Goal: Task Accomplishment & Management: Complete application form

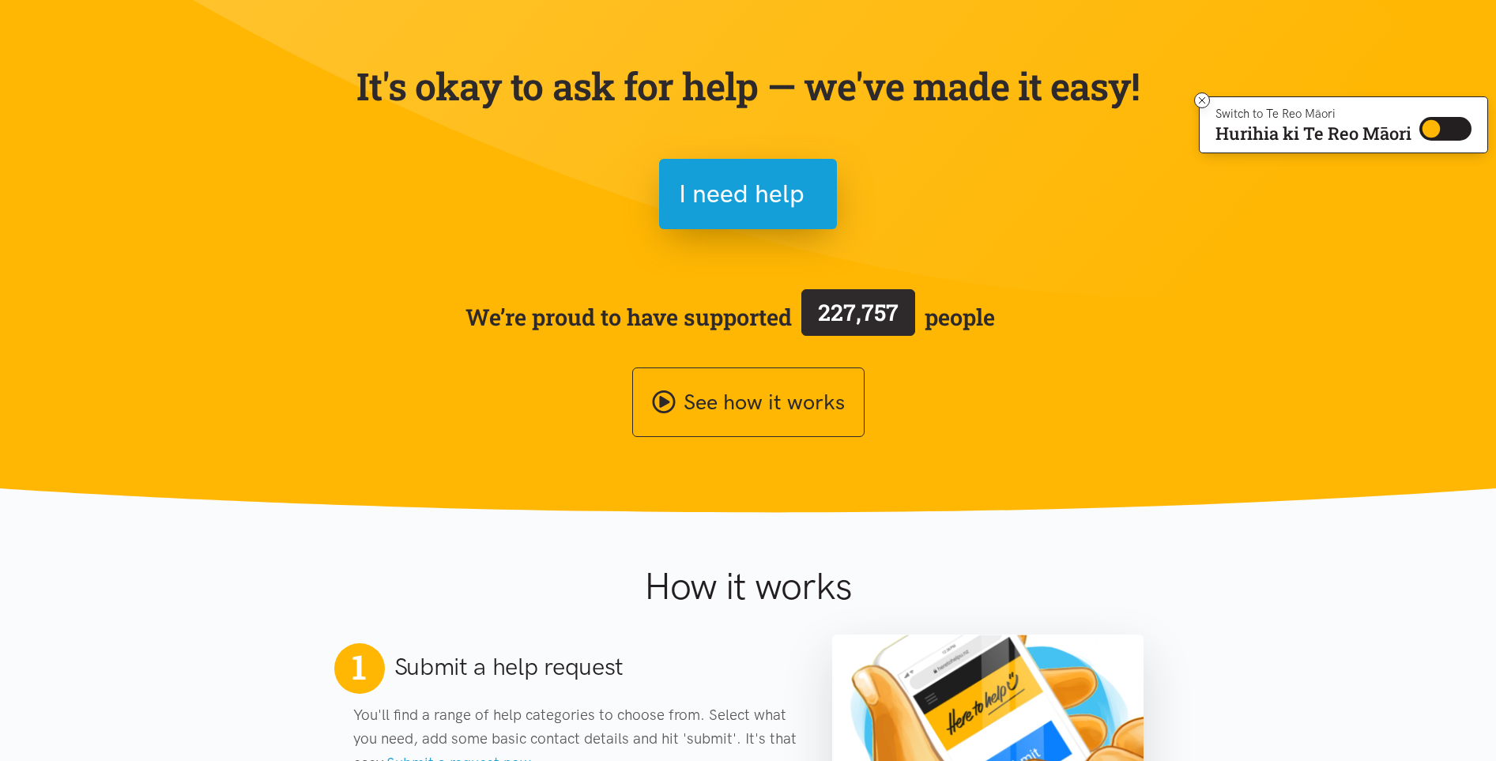
scroll to position [134, 0]
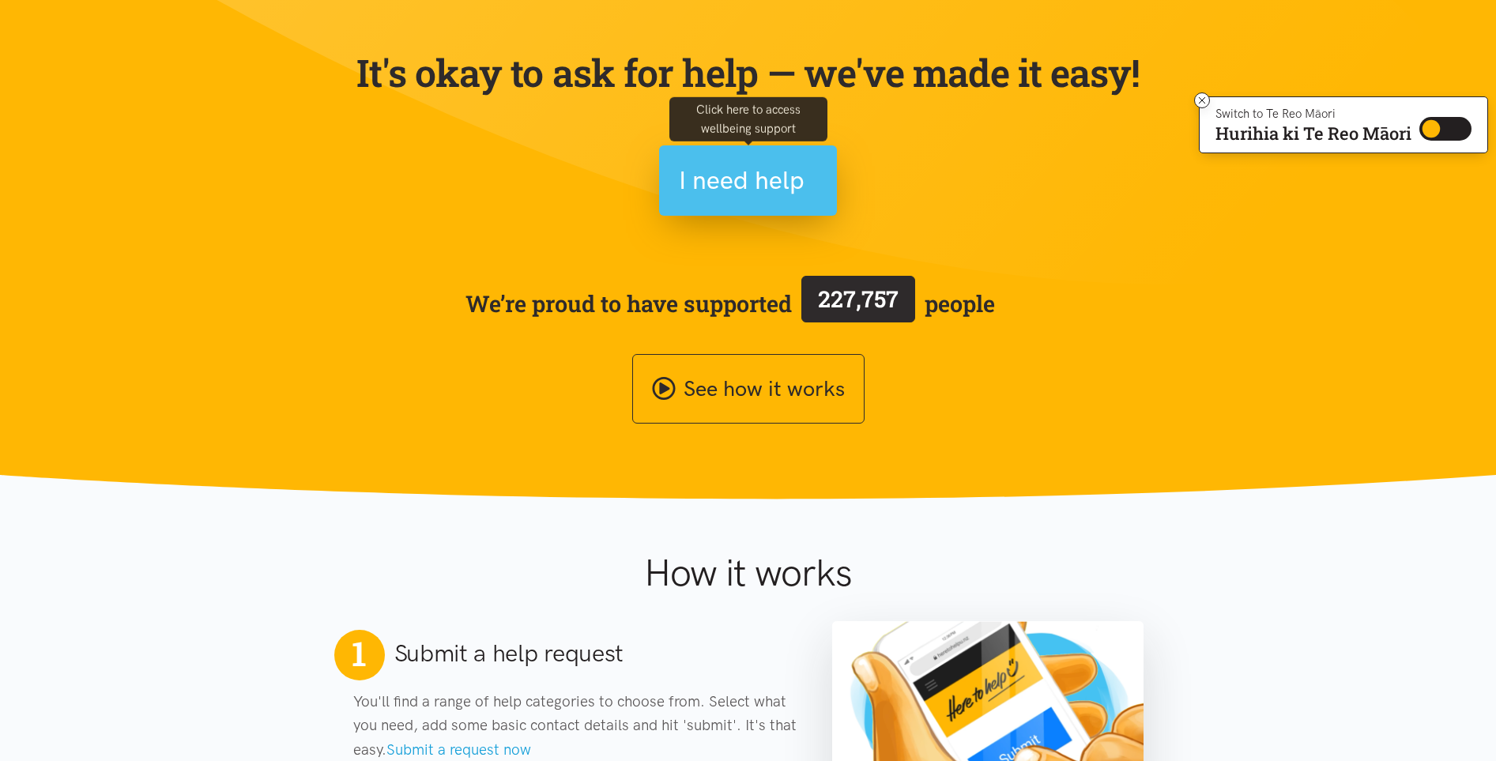
click at [744, 186] on span "I need help" at bounding box center [742, 180] width 126 height 40
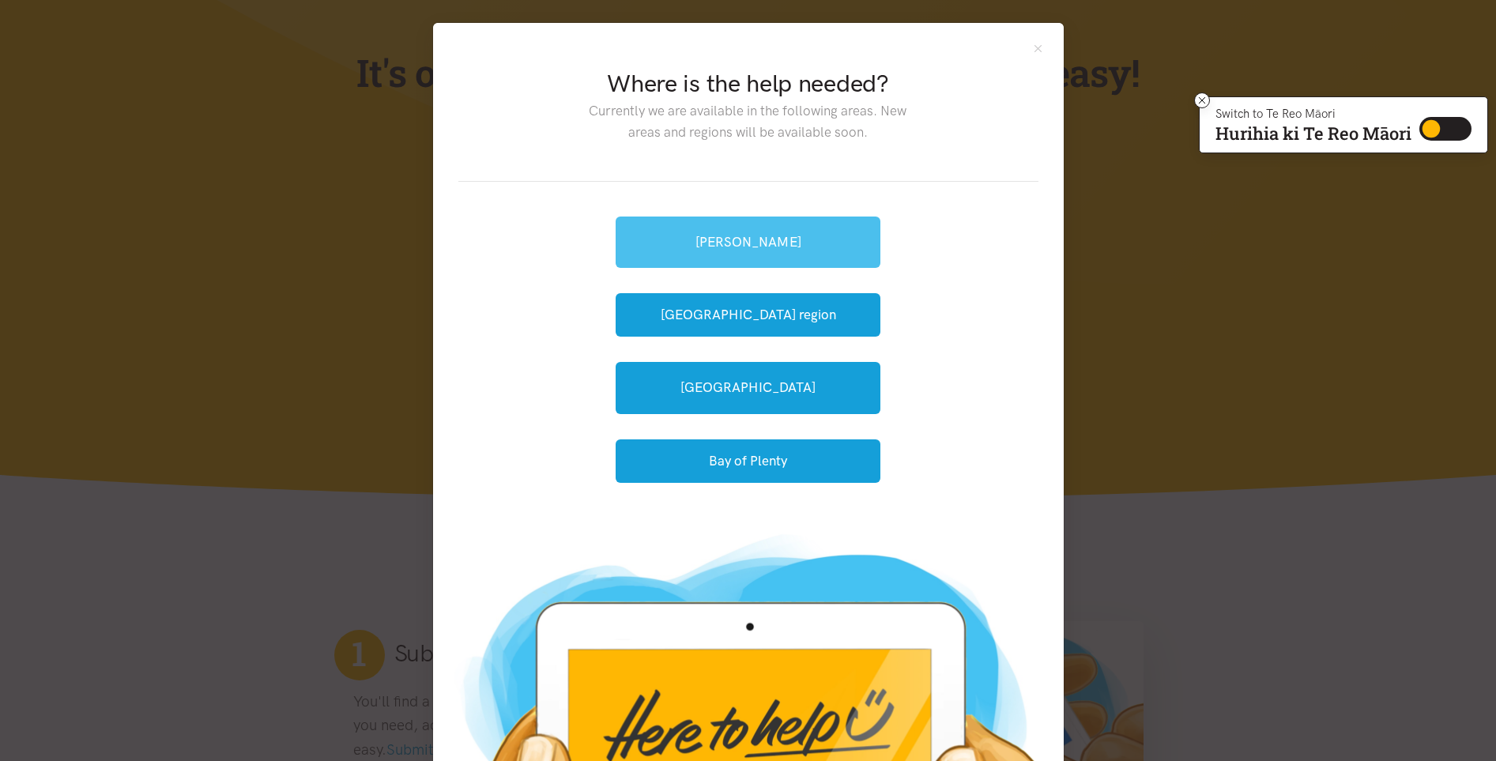
click at [748, 243] on link "[PERSON_NAME]" at bounding box center [748, 242] width 265 height 51
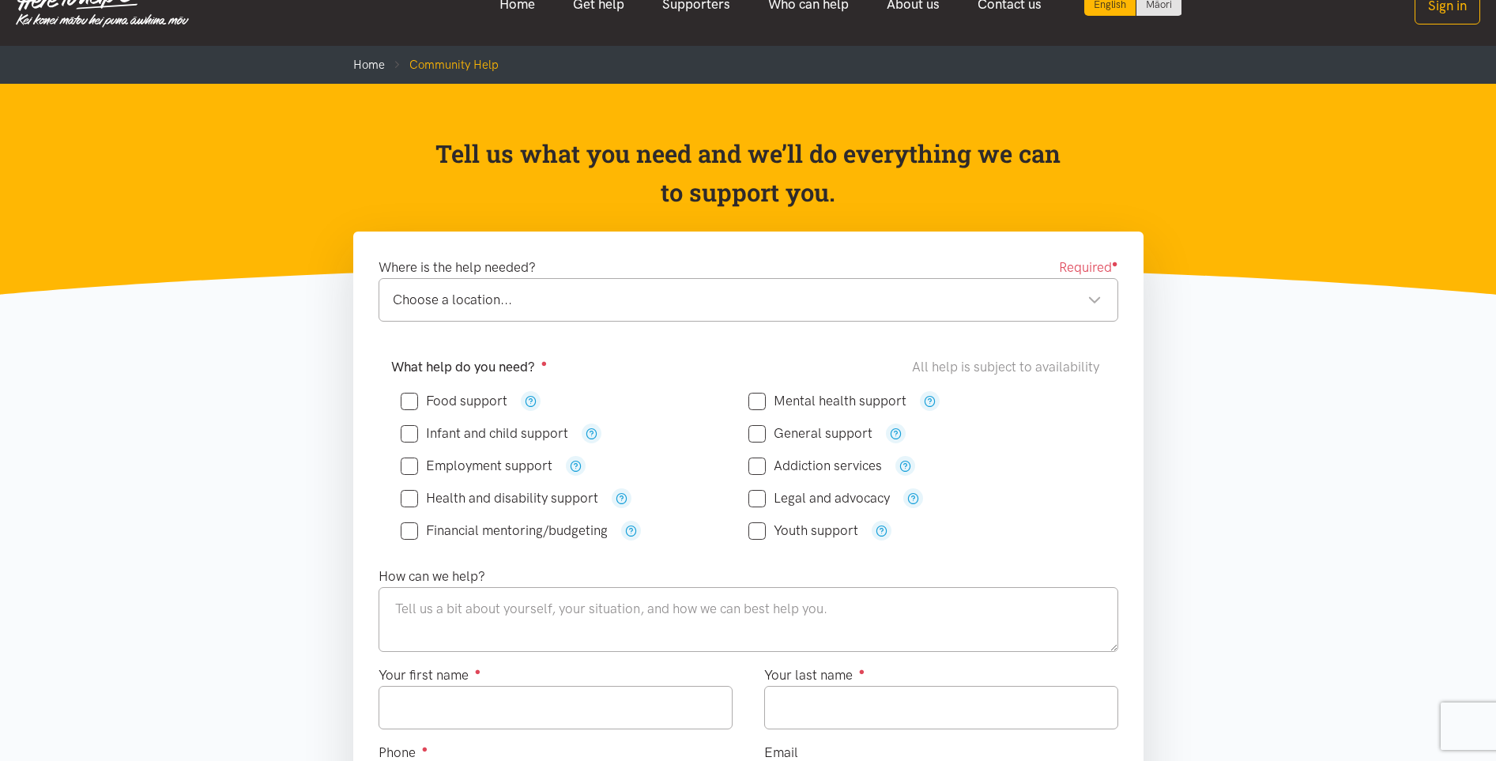
click at [686, 306] on div "Choose a location..." at bounding box center [747, 299] width 709 height 21
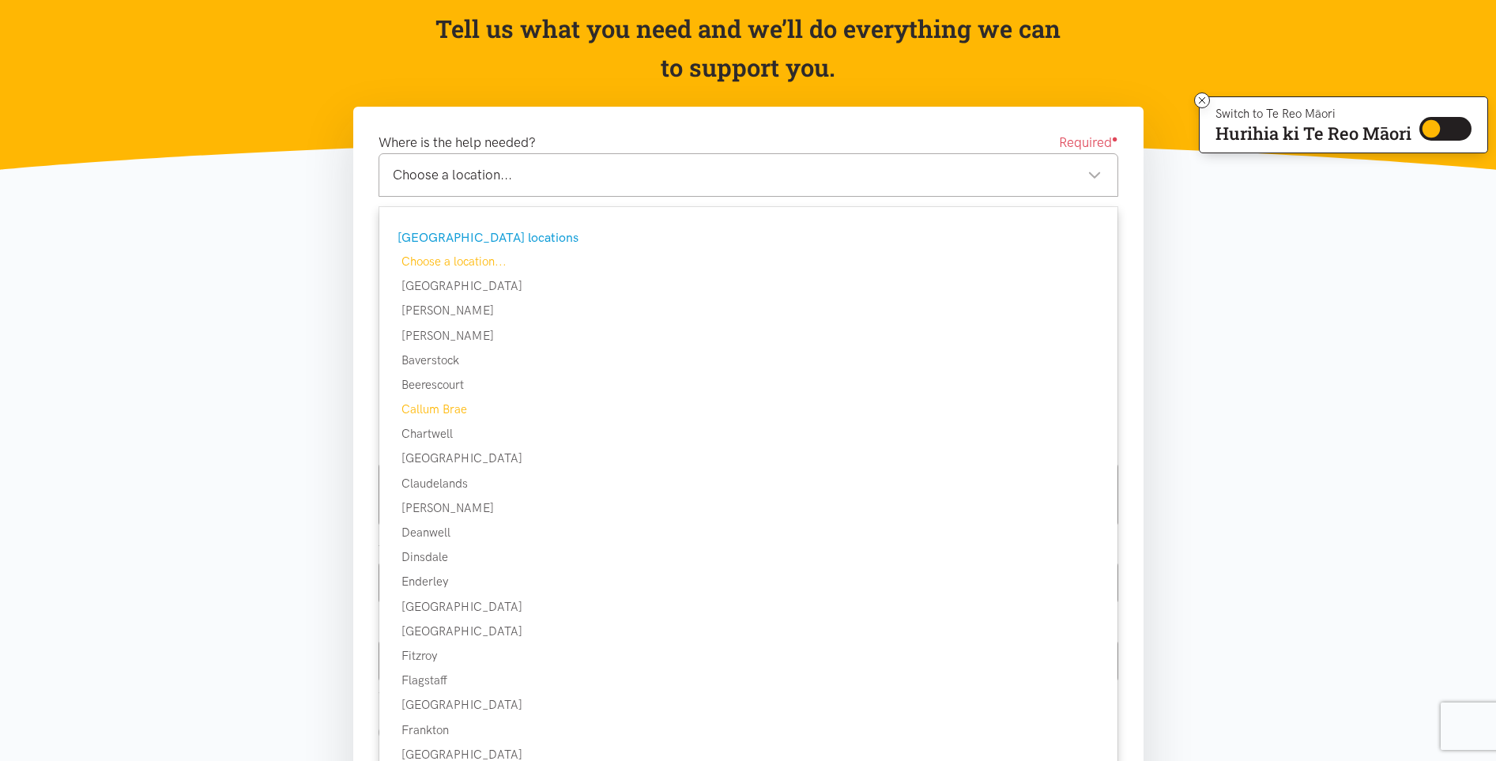
scroll to position [178, 0]
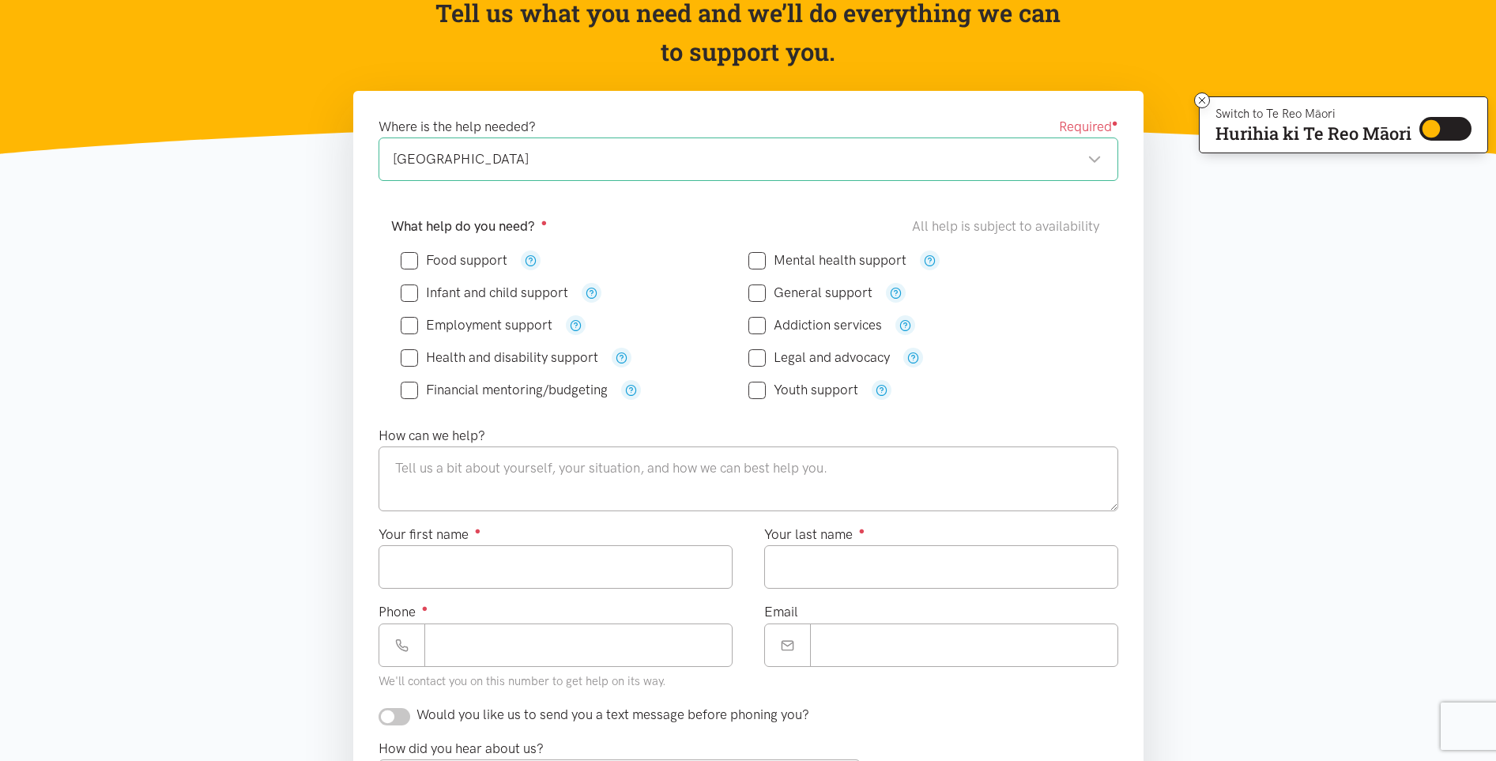
click at [421, 262] on input "Food support" at bounding box center [454, 260] width 107 height 13
checkbox input "true"
click at [763, 359] on input "Legal and advocacy" at bounding box center [819, 357] width 141 height 13
checkbox input "true"
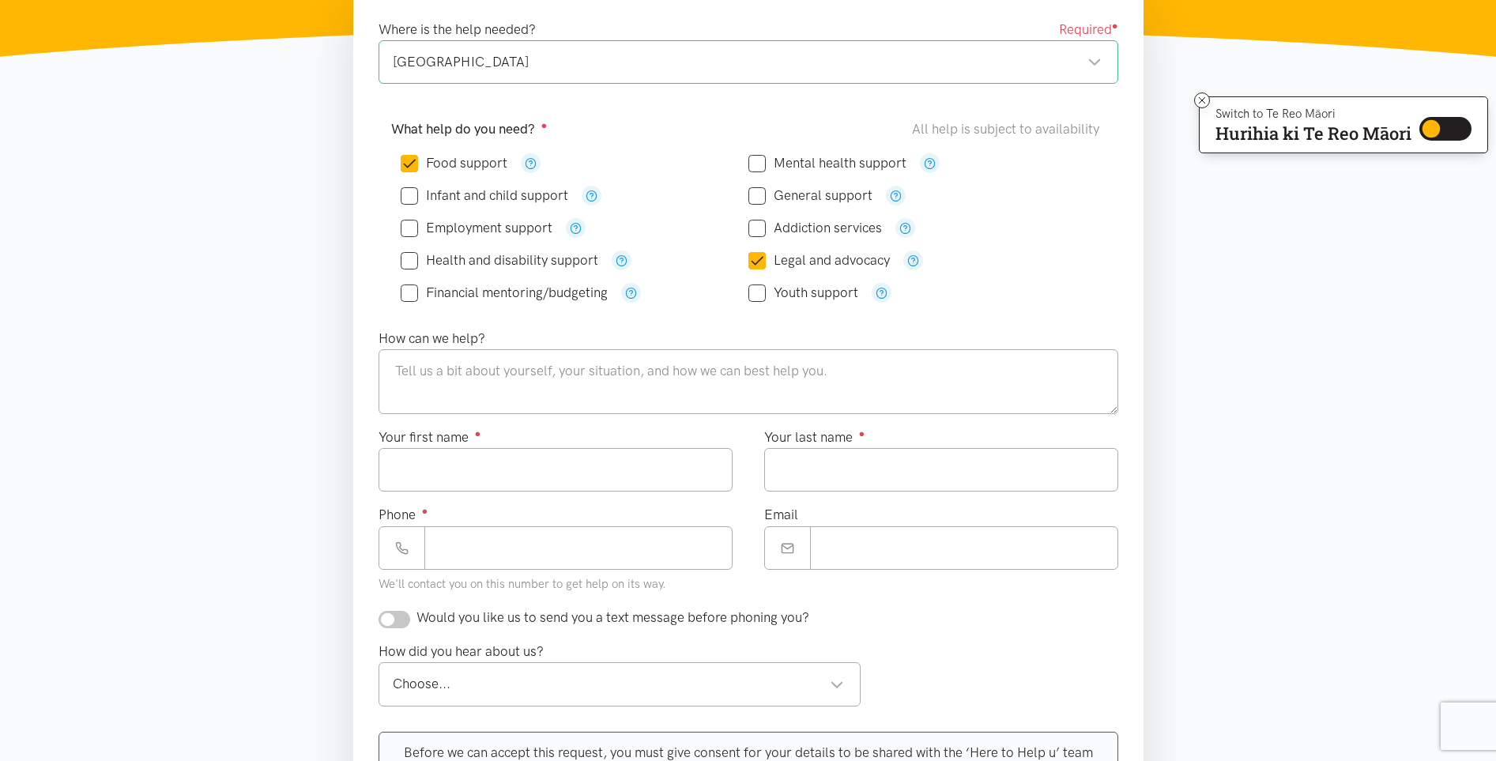
scroll to position [276, 0]
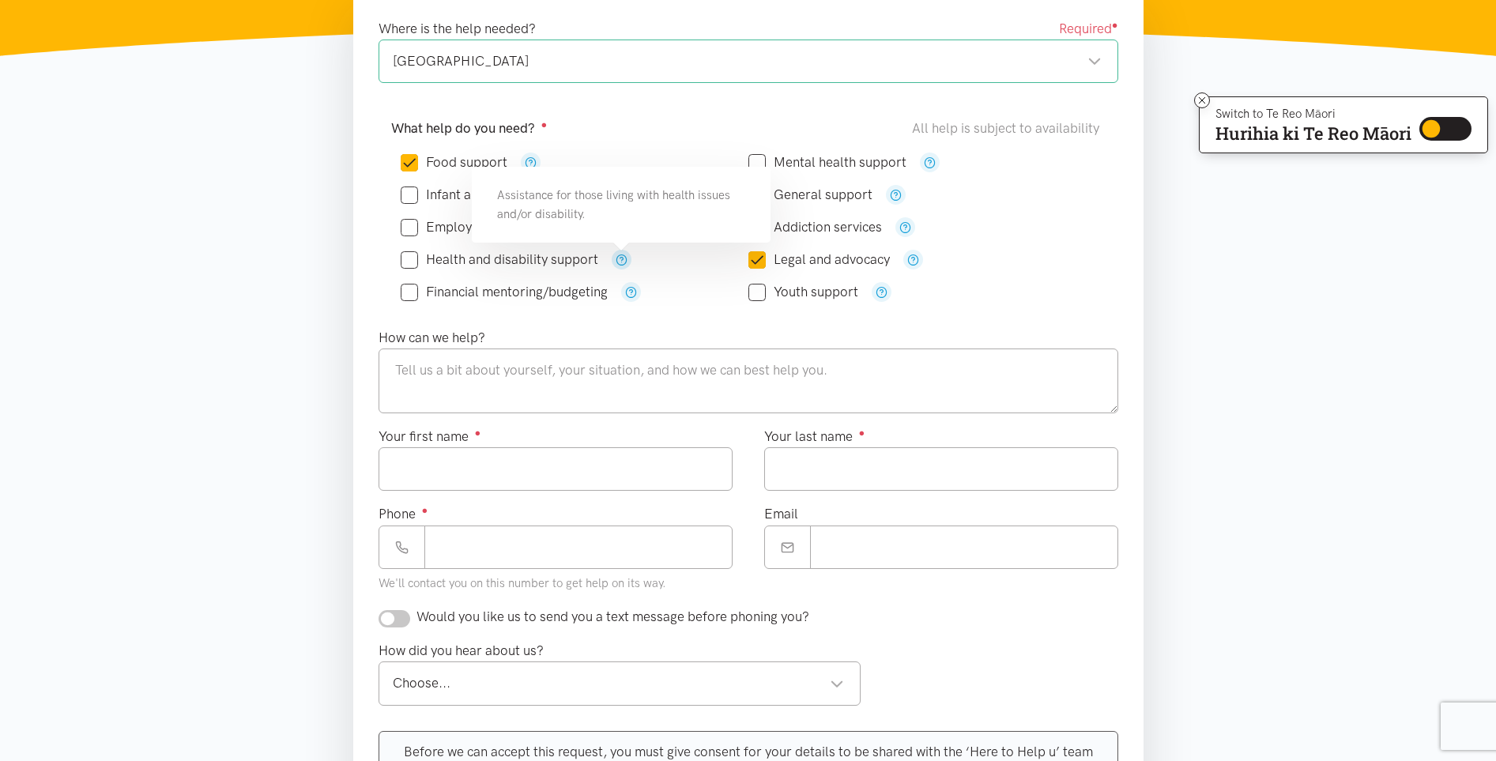
click at [624, 261] on icon "button" at bounding box center [622, 260] width 12 height 12
click at [665, 373] on textarea at bounding box center [749, 381] width 740 height 65
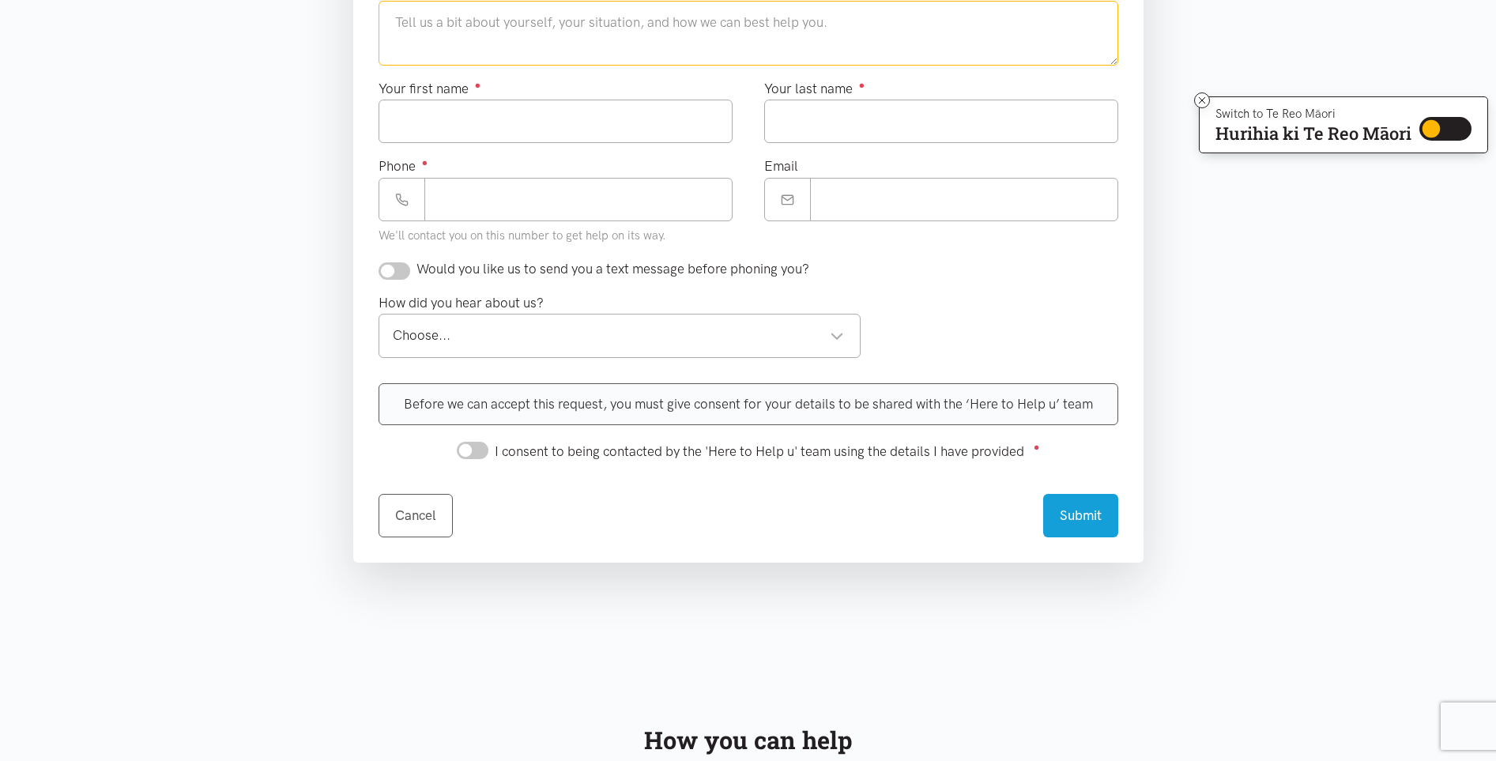
scroll to position [631, 0]
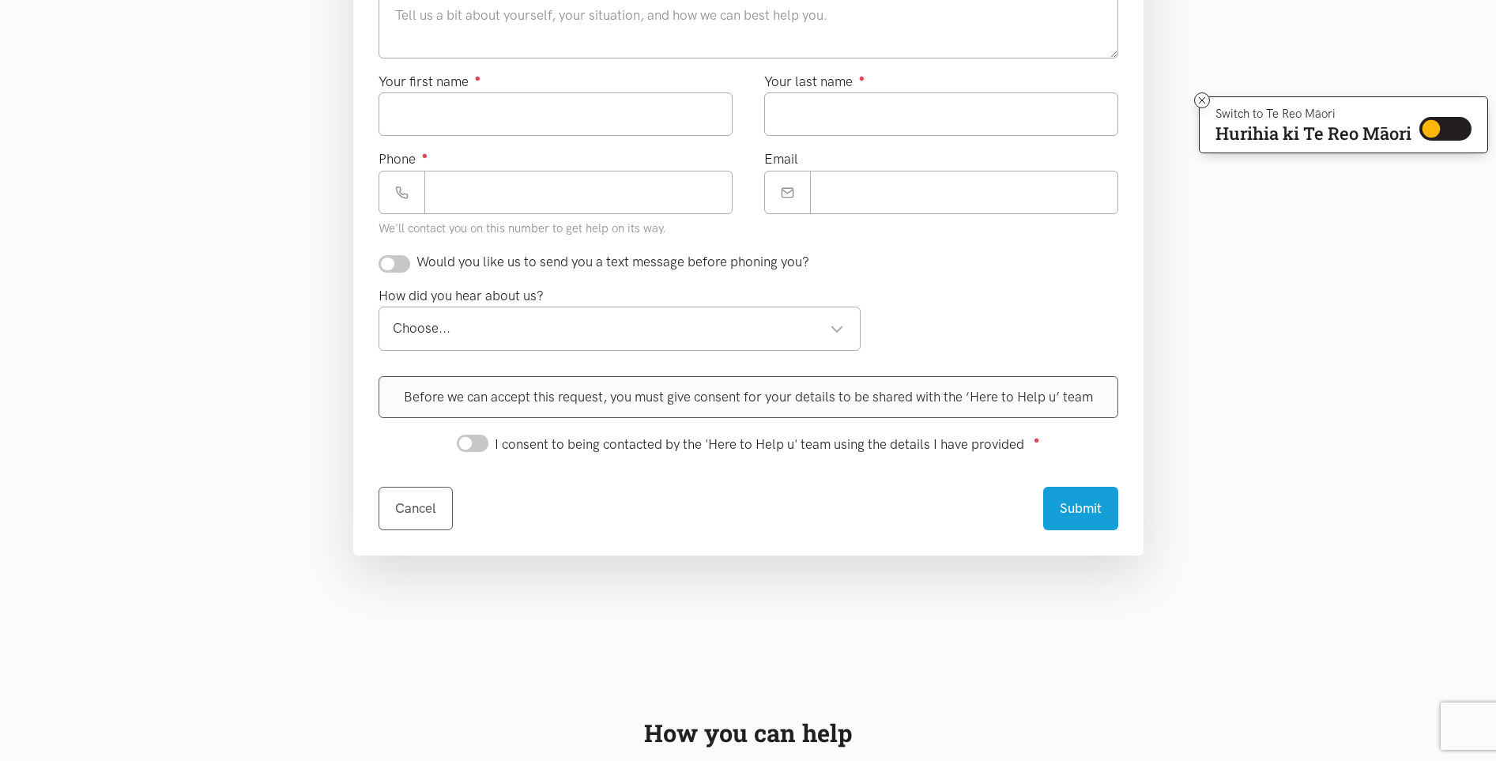
click at [477, 447] on input "I consent to being contacted by the 'Here to Help u' team using the details I h…" at bounding box center [473, 443] width 32 height 17
checkbox input "true"
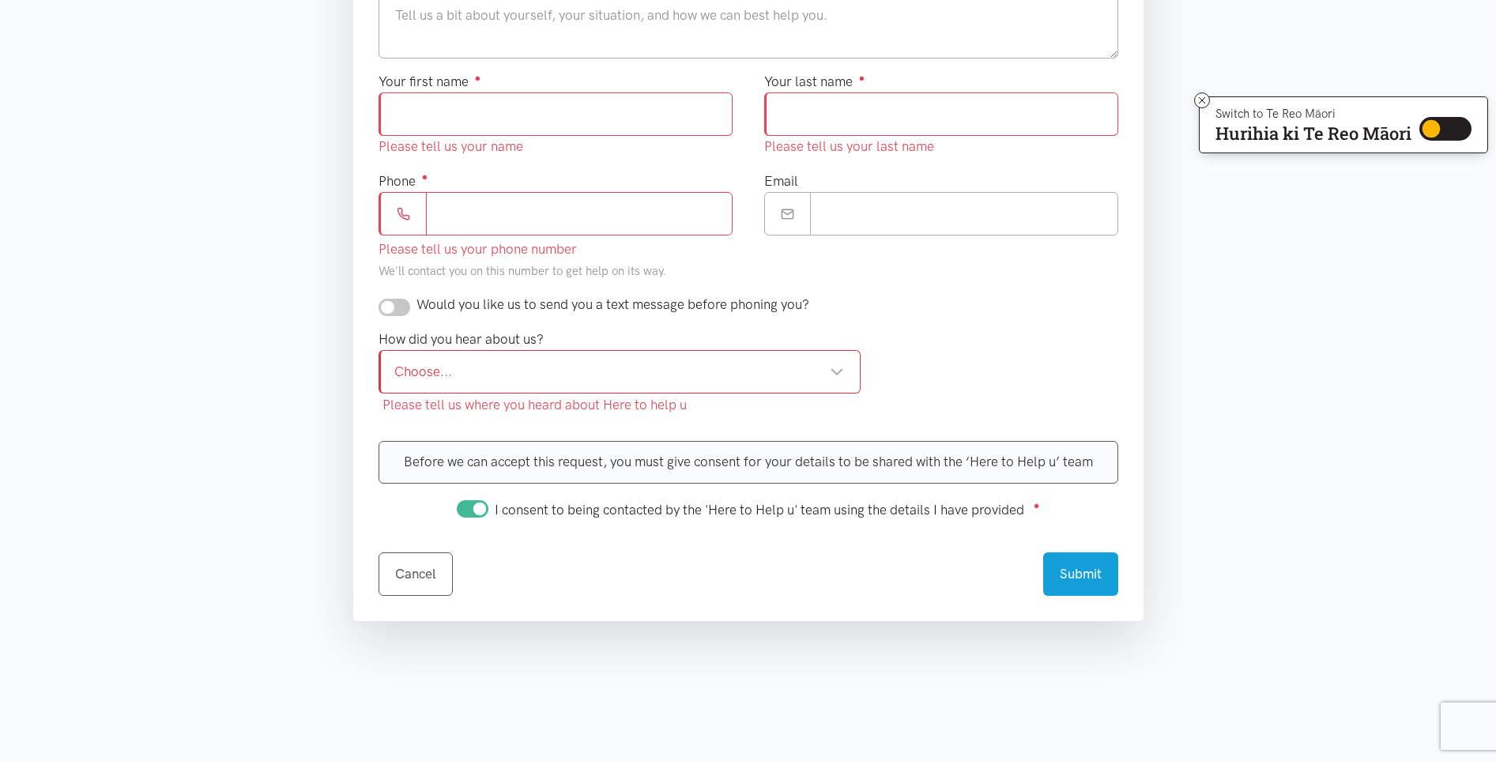
click at [743, 372] on div "Choose..." at bounding box center [619, 371] width 451 height 21
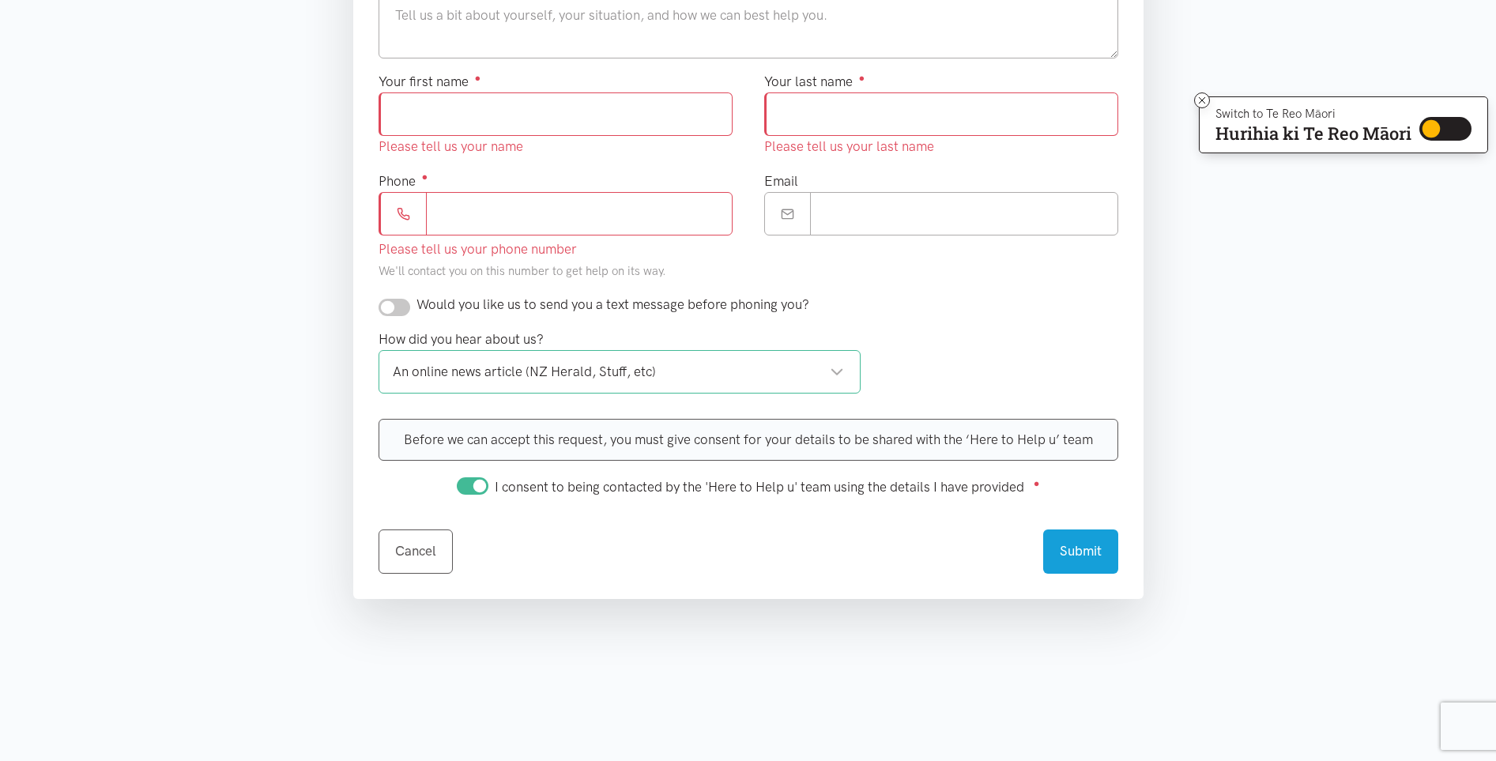
click at [804, 375] on div "An online news article (NZ Herald, Stuff, etc)" at bounding box center [619, 371] width 452 height 21
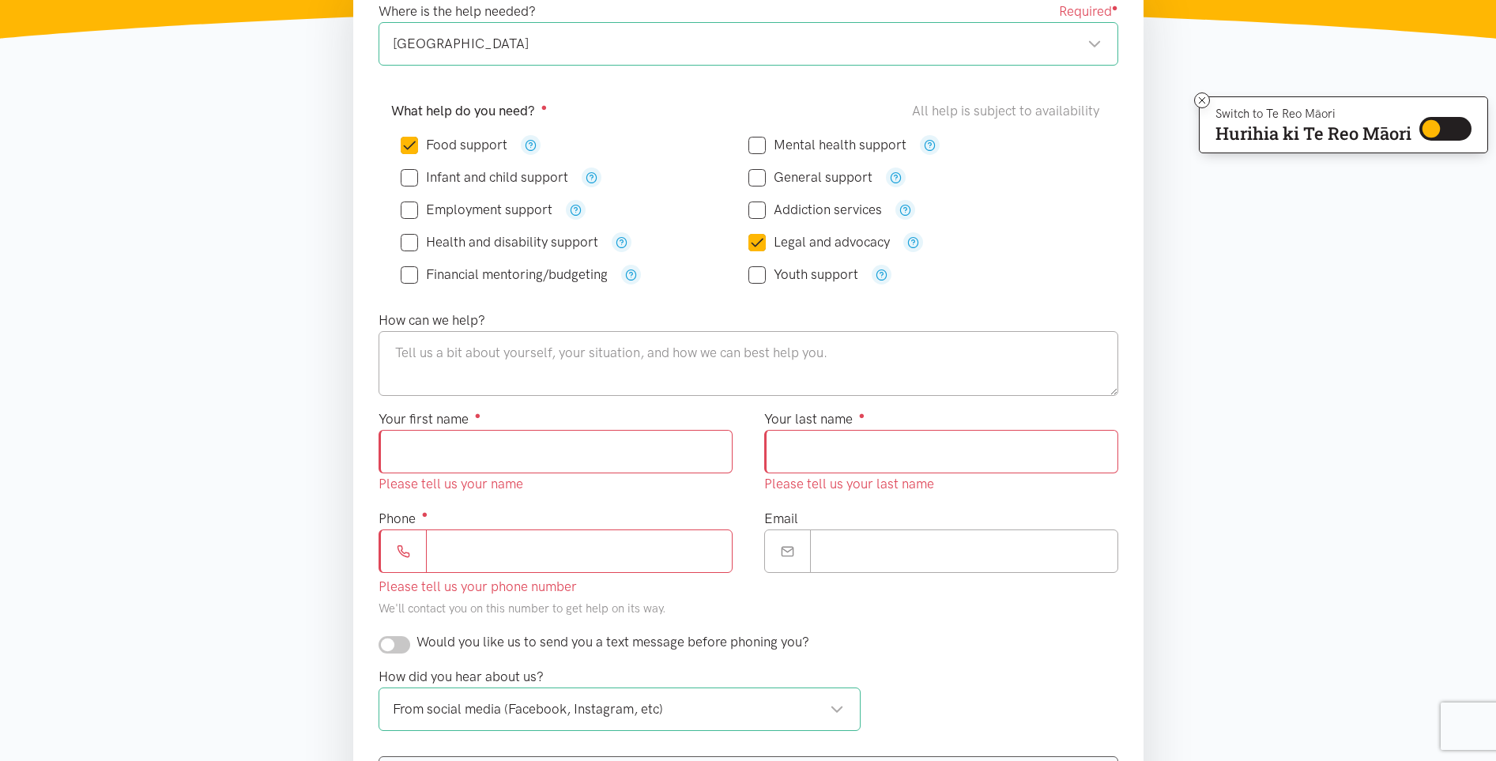
scroll to position [306, 0]
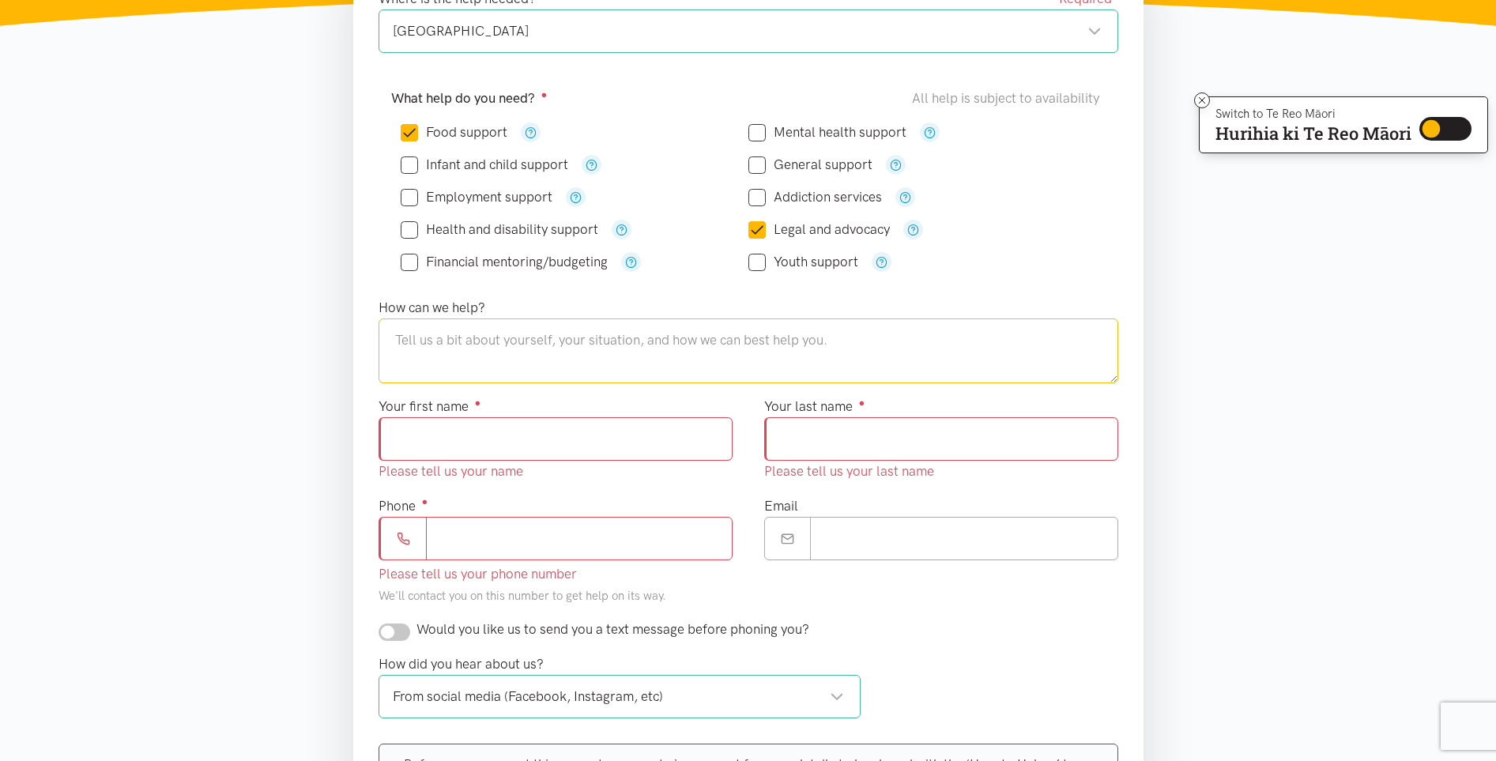
click at [492, 345] on textarea at bounding box center [749, 351] width 740 height 65
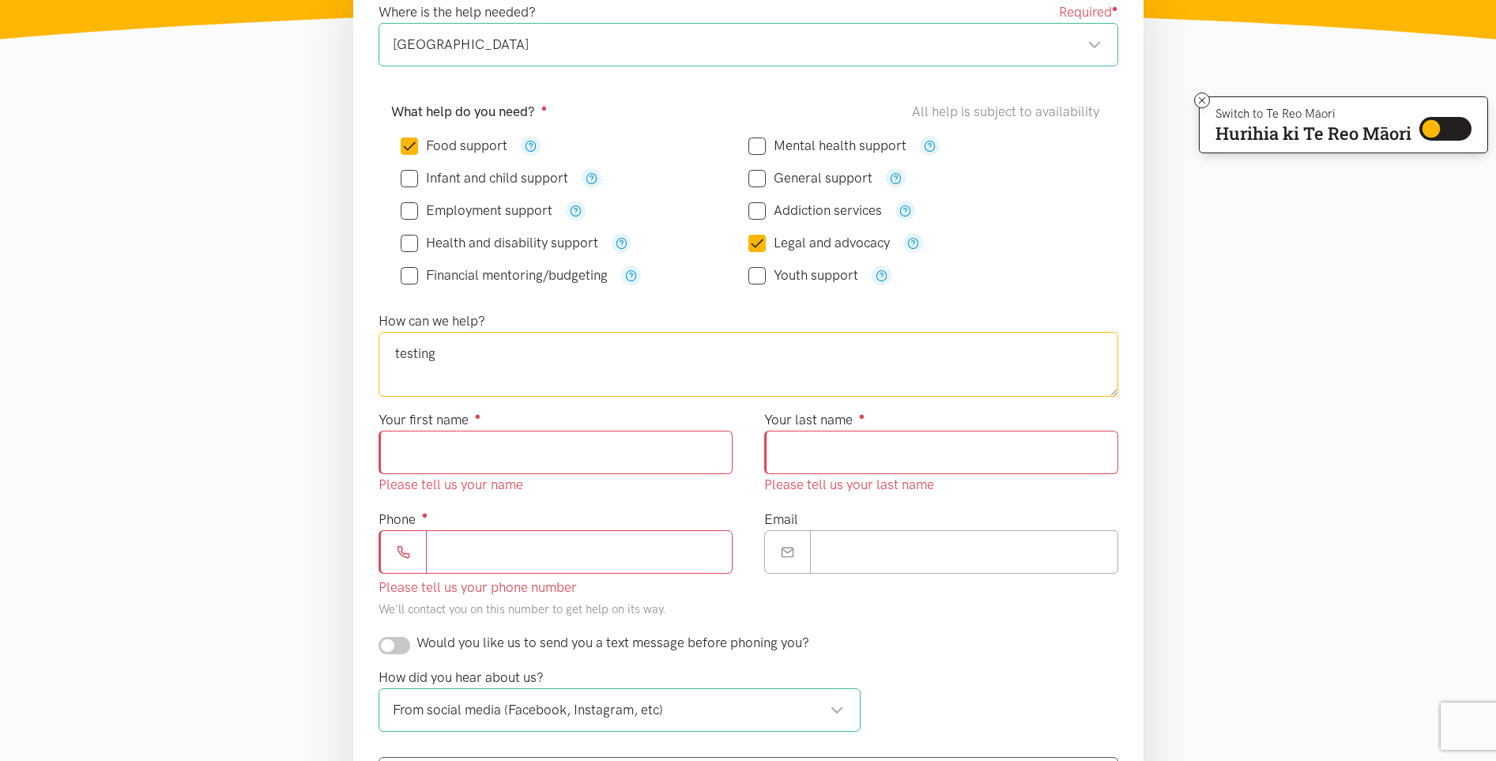
type textarea "testing"
click at [587, 471] on input "Your first name ●" at bounding box center [556, 452] width 354 height 43
type input "*******"
click at [833, 463] on input "Your last name ●" at bounding box center [941, 451] width 354 height 43
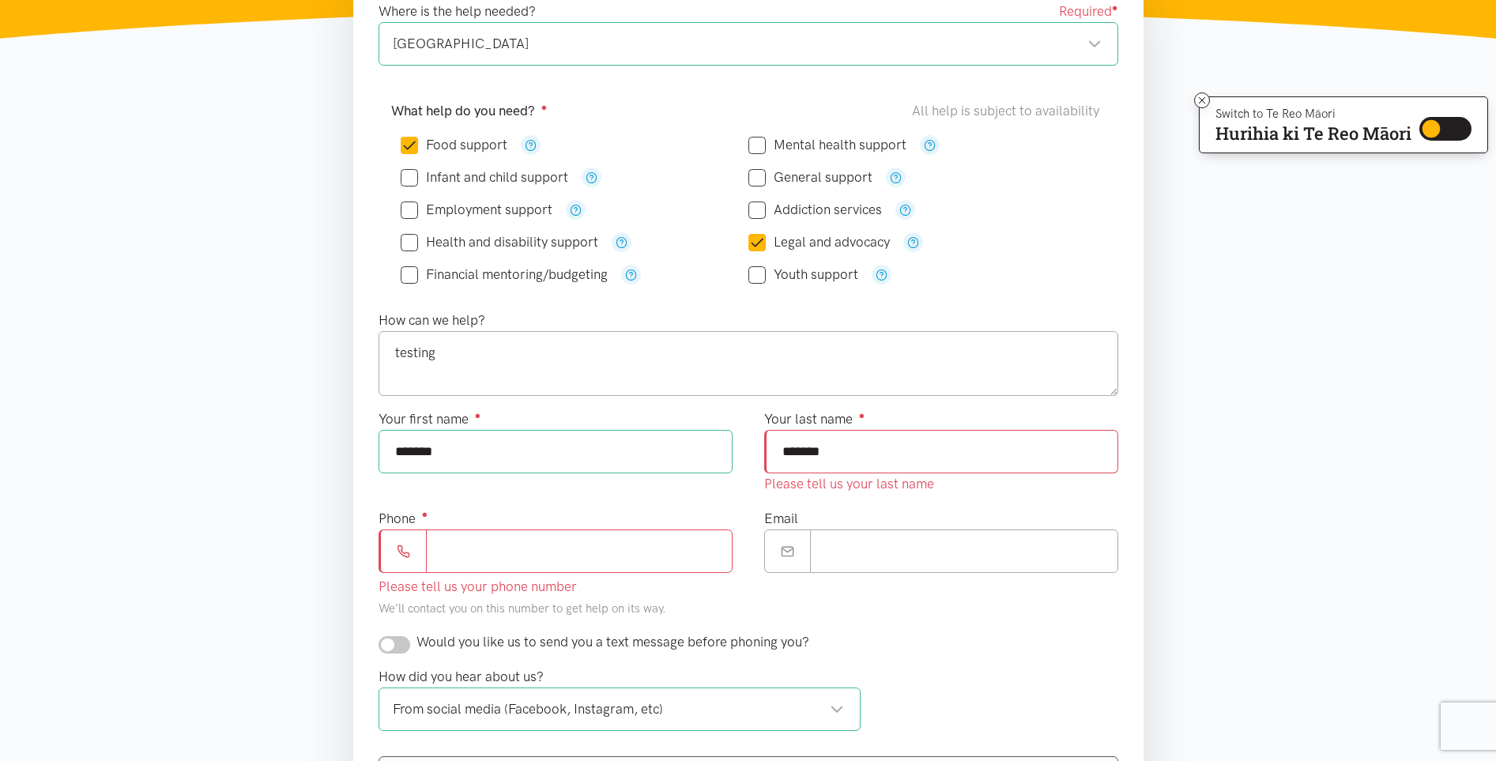
type input "*******"
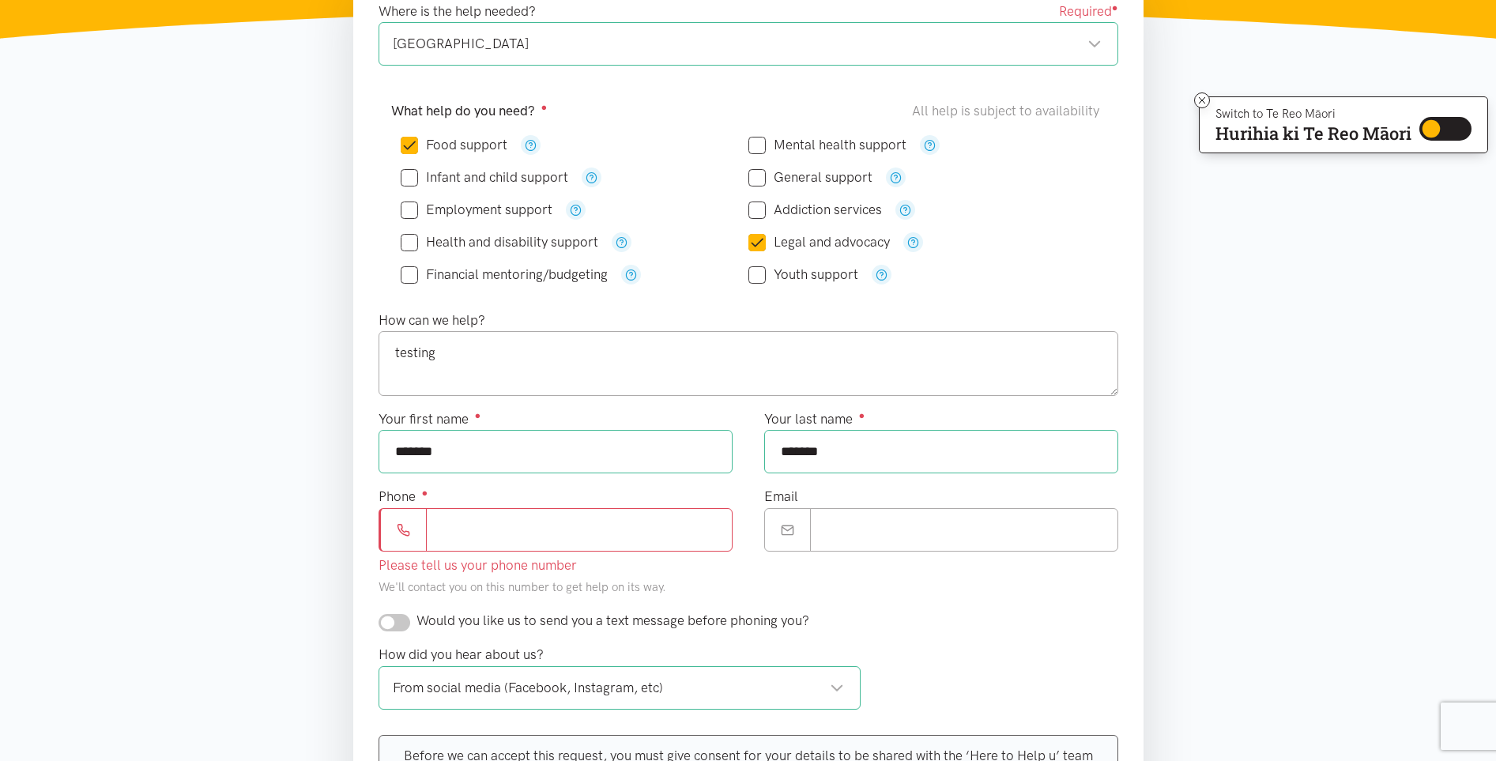
click at [612, 563] on div "Phone ● Please tell us your phone number We'll contact you on this number to ge…" at bounding box center [556, 541] width 354 height 111
type input "*******"
click at [870, 521] on input "Email" at bounding box center [964, 529] width 308 height 43
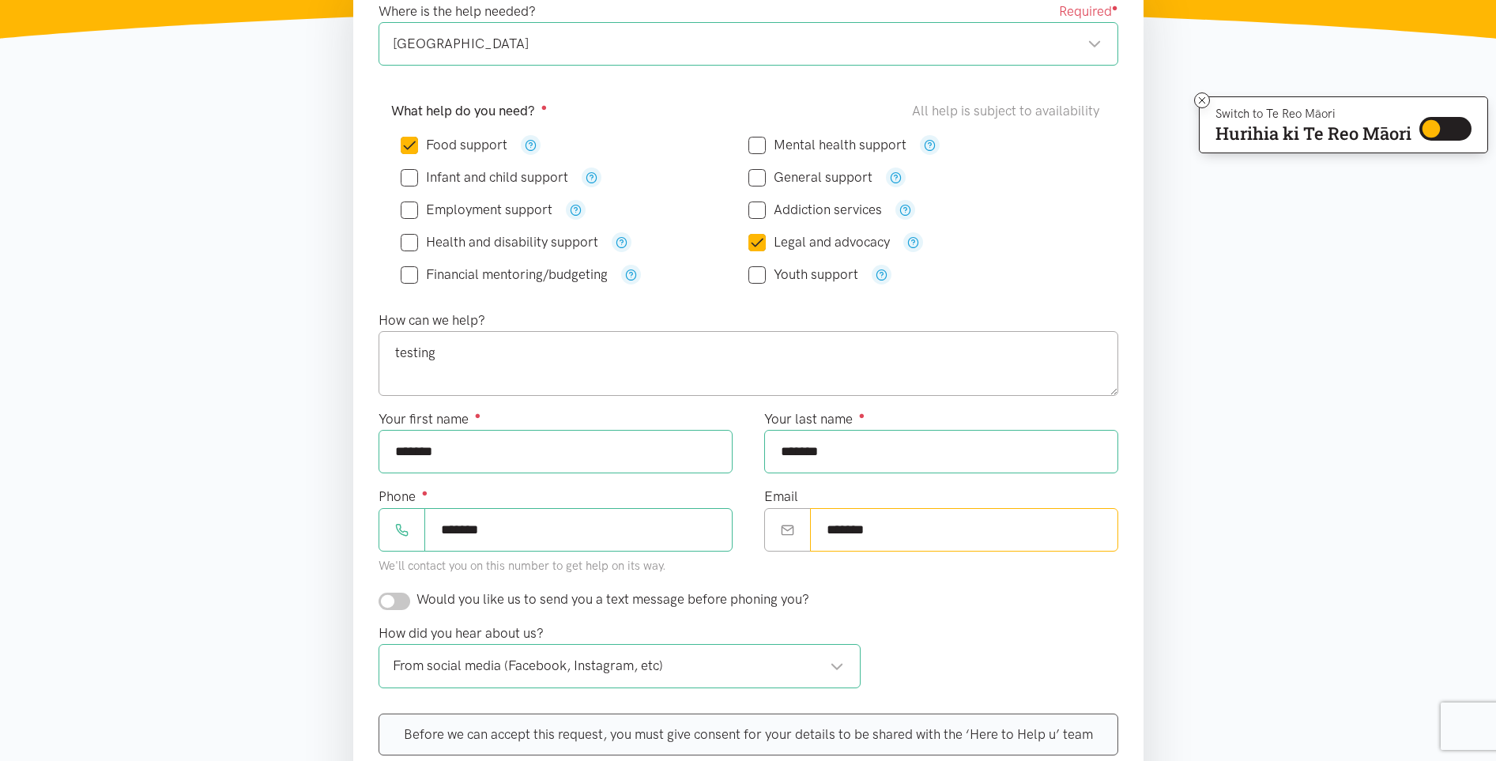
type input "*******"
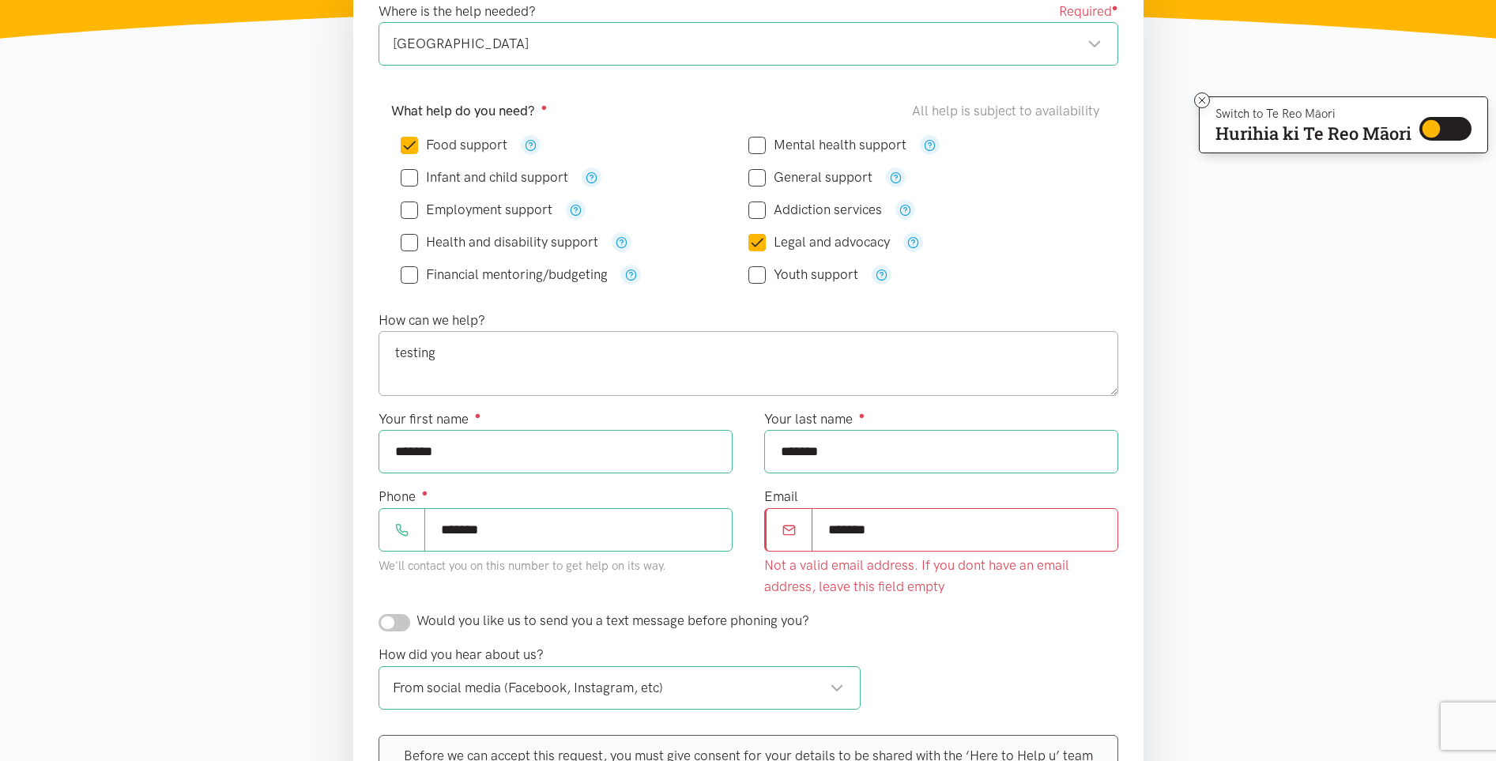
click at [163, 466] on section "Please tell us where you heard about Here to help u Where is the help needed? R…" at bounding box center [748, 495] width 1496 height 1040
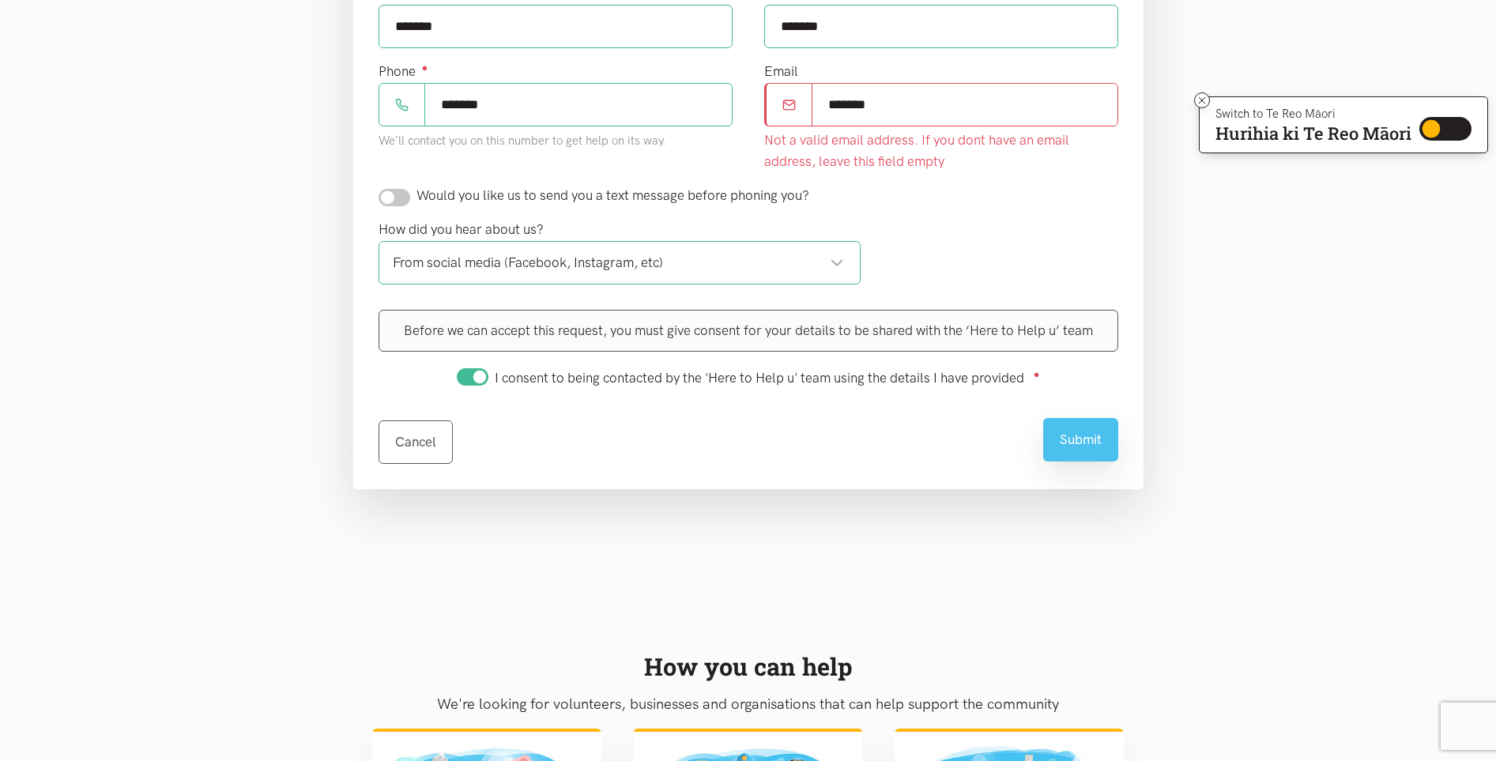
scroll to position [718, 0]
drag, startPoint x: 1077, startPoint y: 442, endPoint x: 605, endPoint y: 438, distance: 471.9
click at [605, 438] on div "Cancel Submit" at bounding box center [749, 433] width 740 height 62
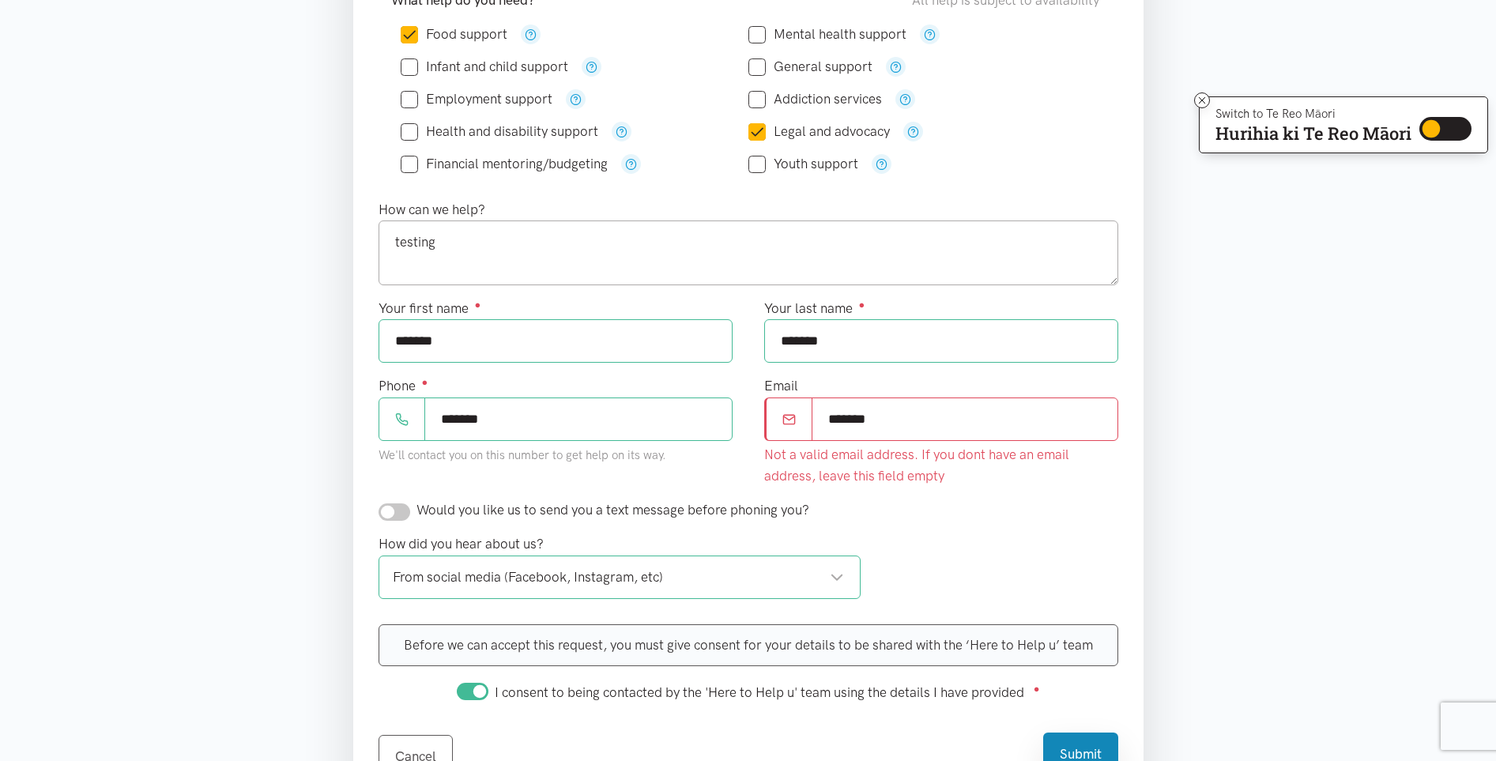
scroll to position [364, 0]
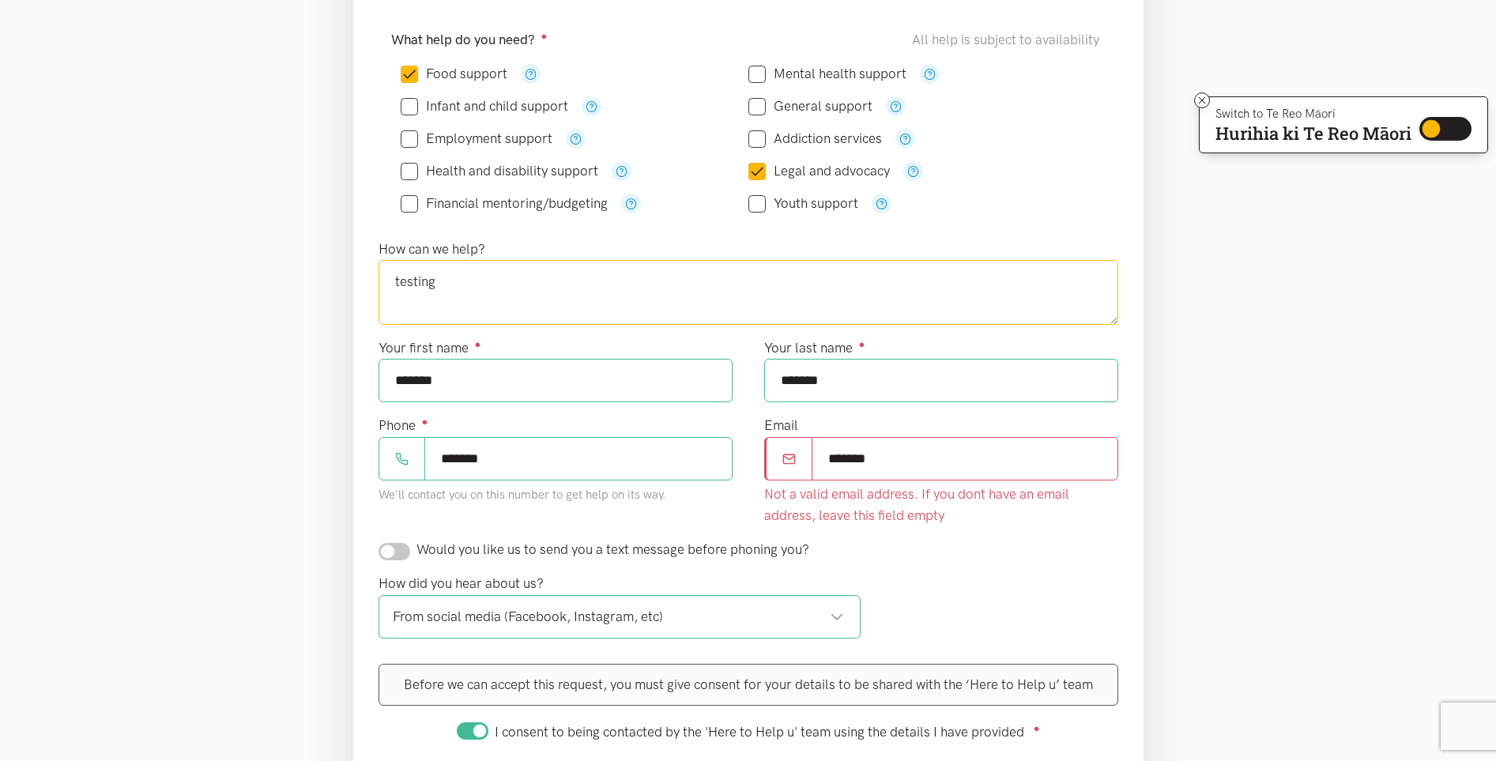
drag, startPoint x: 391, startPoint y: 283, endPoint x: 437, endPoint y: 286, distance: 46.0
click at [395, 284] on textarea "testing" at bounding box center [749, 292] width 740 height 65
click at [441, 285] on textarea "testing" at bounding box center [749, 292] width 740 height 65
type textarea "testing"
click at [890, 449] on input "*******" at bounding box center [965, 458] width 307 height 43
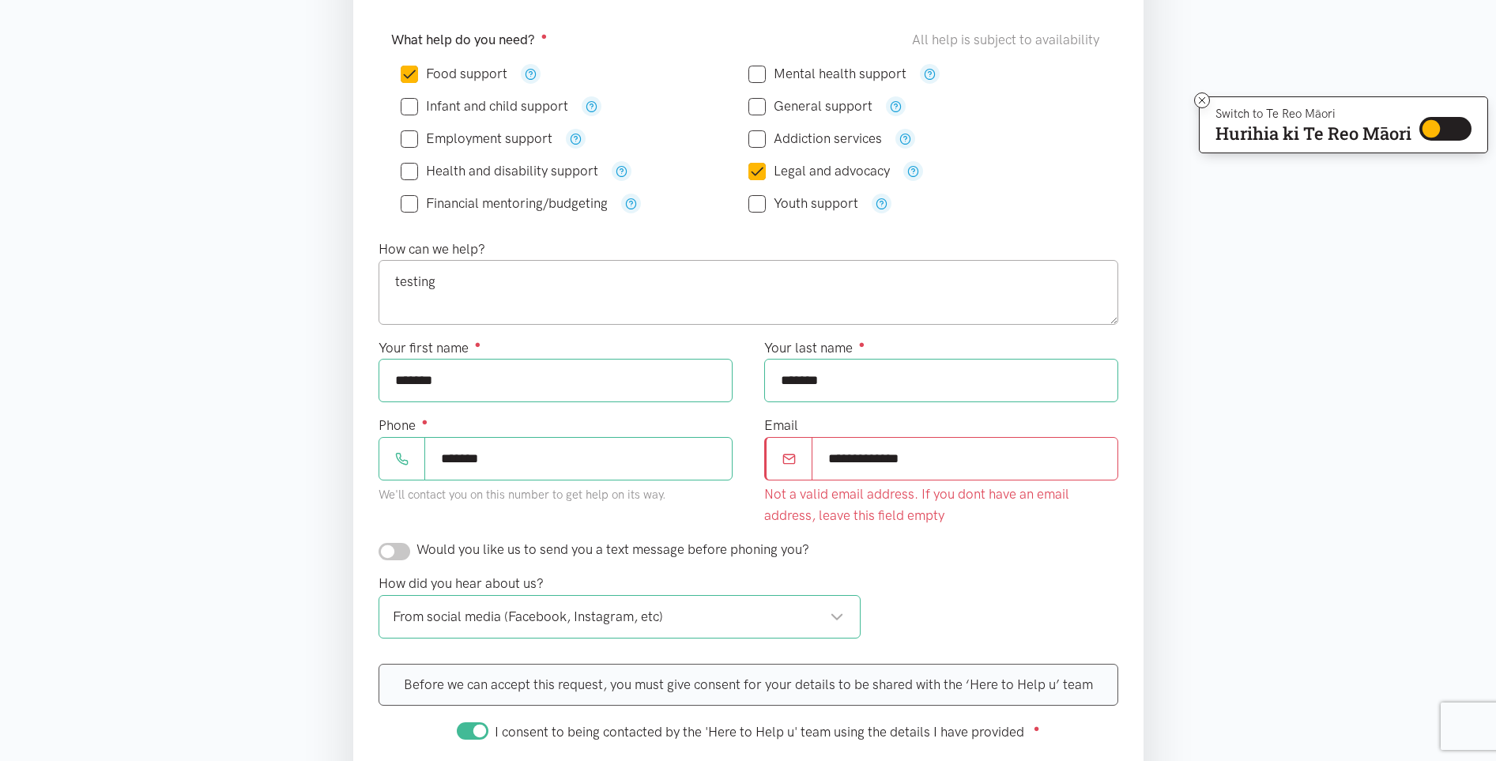
click at [887, 462] on input "**********" at bounding box center [965, 458] width 307 height 43
type input "**********"
click at [863, 462] on input "**********" at bounding box center [965, 458] width 307 height 43
click at [873, 461] on input "**********" at bounding box center [965, 458] width 307 height 43
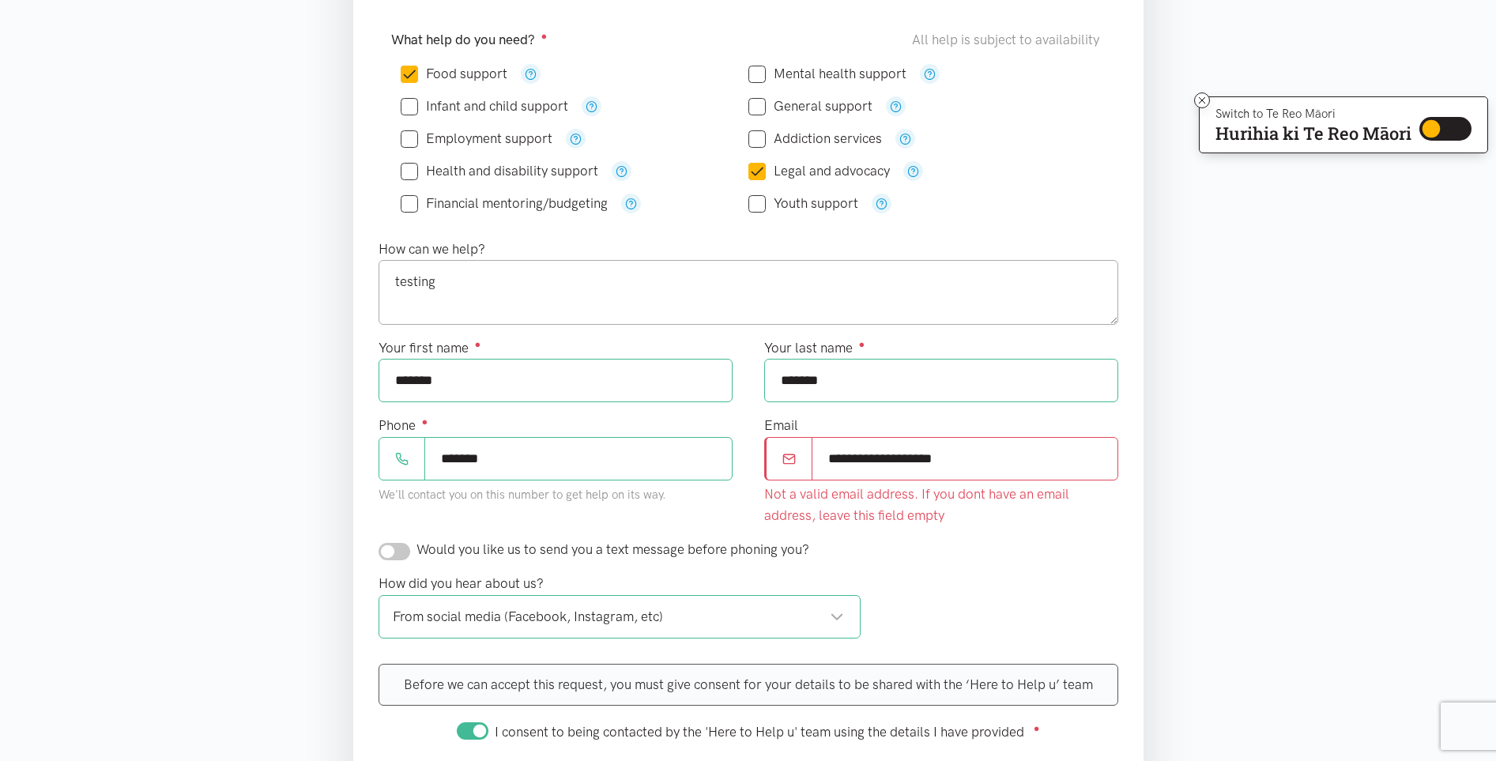
click at [873, 461] on input "**********" at bounding box center [965, 458] width 307 height 43
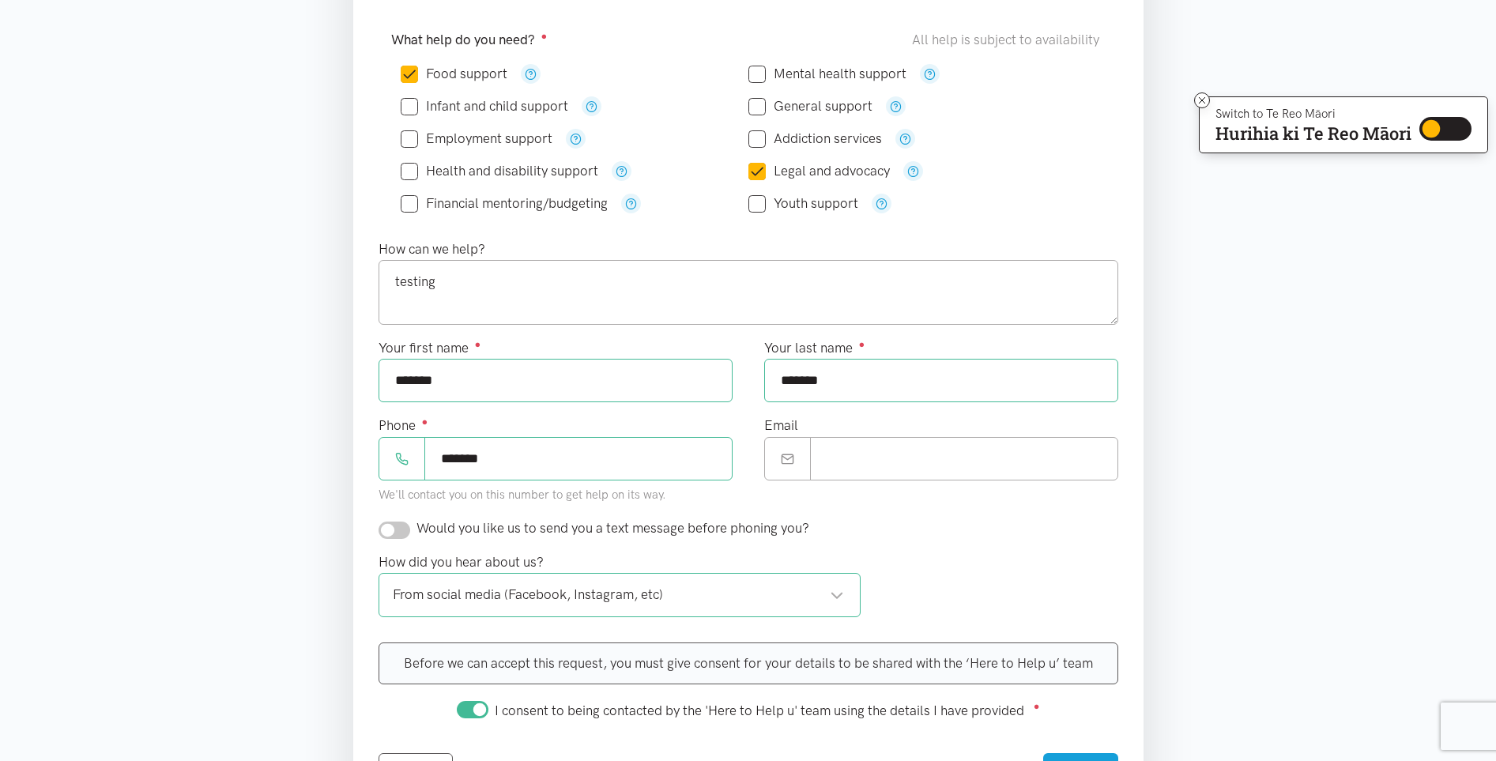
drag, startPoint x: 945, startPoint y: 550, endPoint x: 850, endPoint y: 499, distance: 108.6
click at [943, 549] on div "Would you like us to send you a text message before phoning you?" at bounding box center [748, 535] width 771 height 34
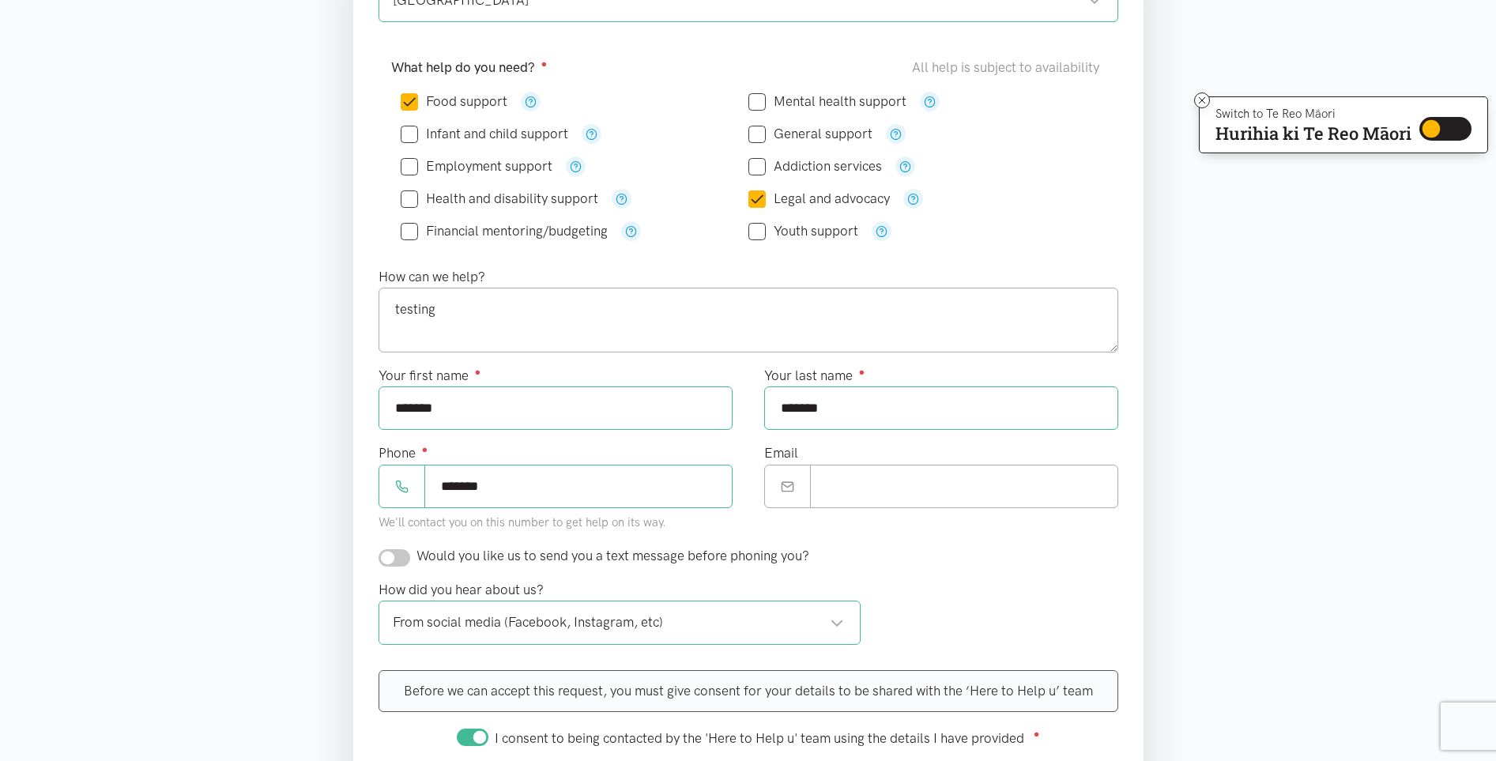
scroll to position [325, 0]
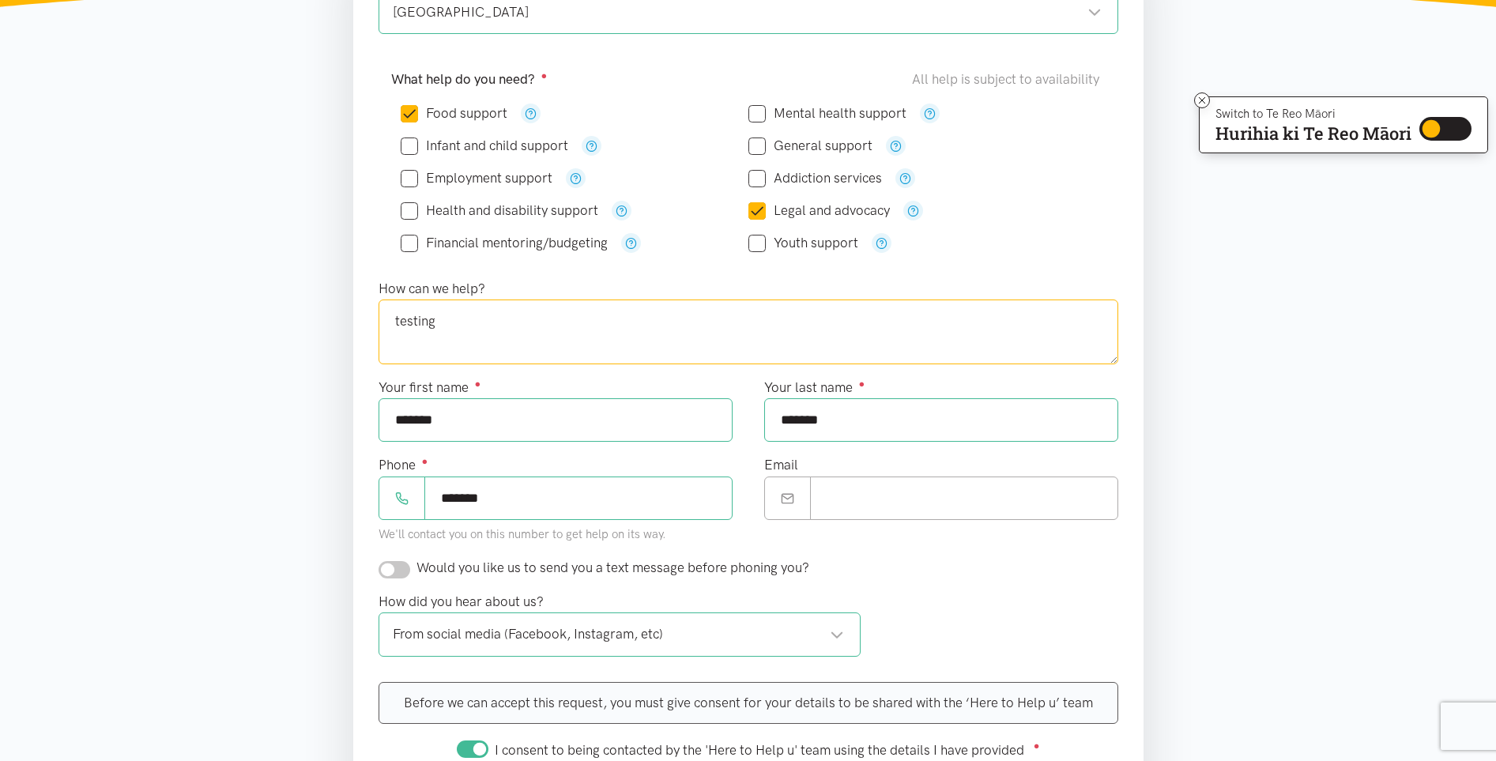
click at [532, 303] on textarea "testing" at bounding box center [749, 332] width 740 height 65
click at [533, 315] on textarea "testing" at bounding box center [749, 332] width 740 height 65
type textarea "testing ads on facebook please ignore"
click at [254, 352] on section "Please tell us where you heard about Here to help u Where is the help needed? R…" at bounding box center [748, 453] width 1496 height 1019
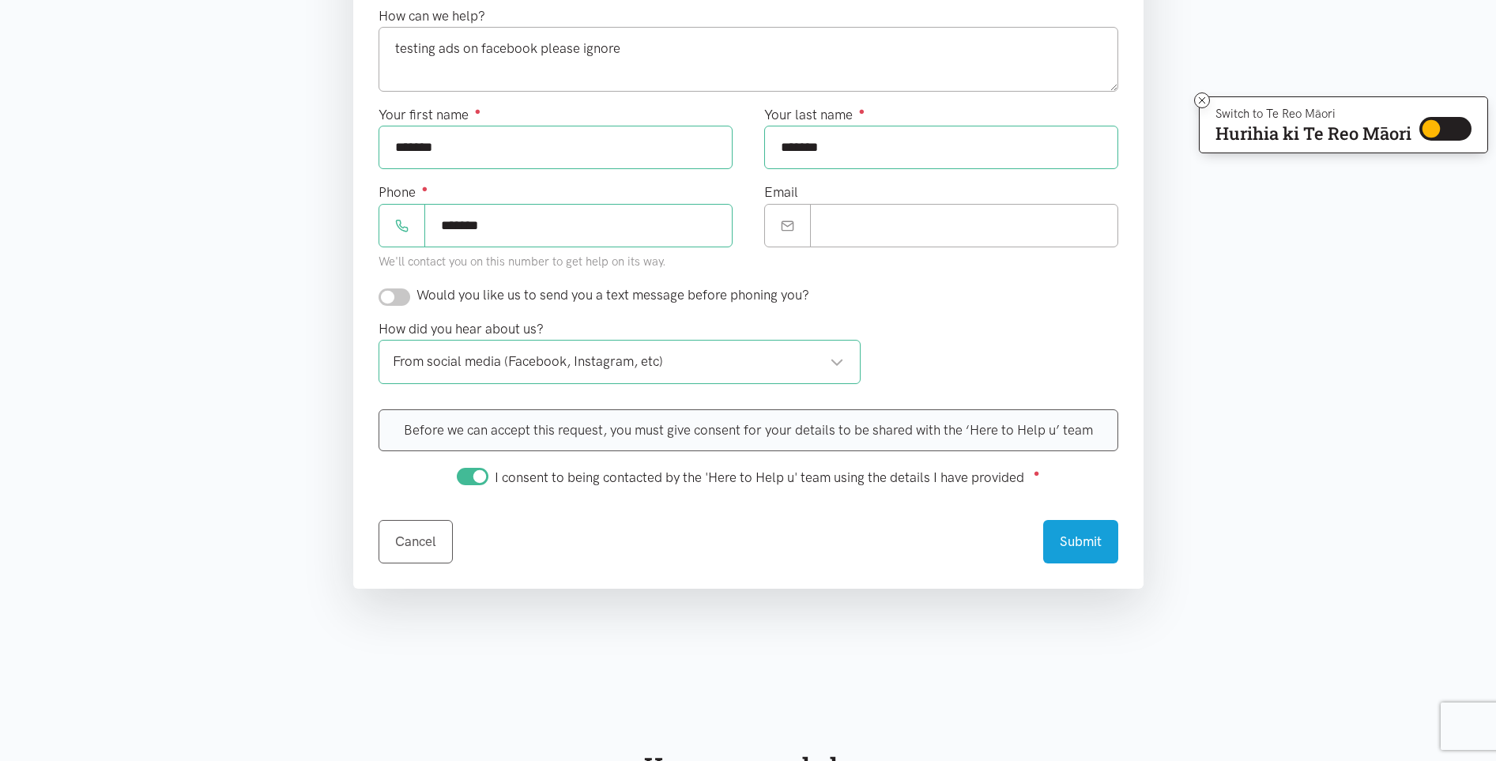
scroll to position [603, 0]
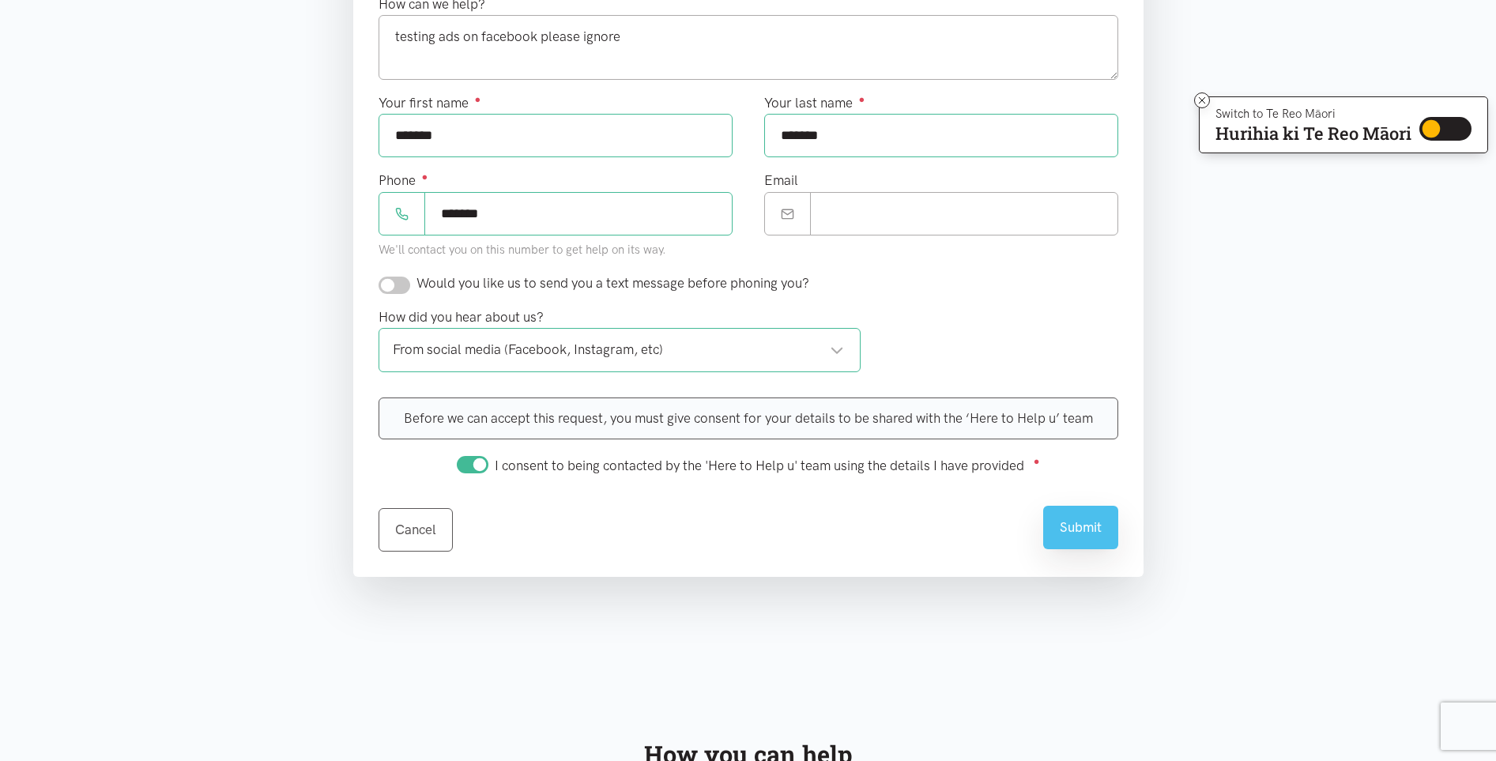
click at [1087, 529] on button "Submit" at bounding box center [1080, 527] width 75 height 43
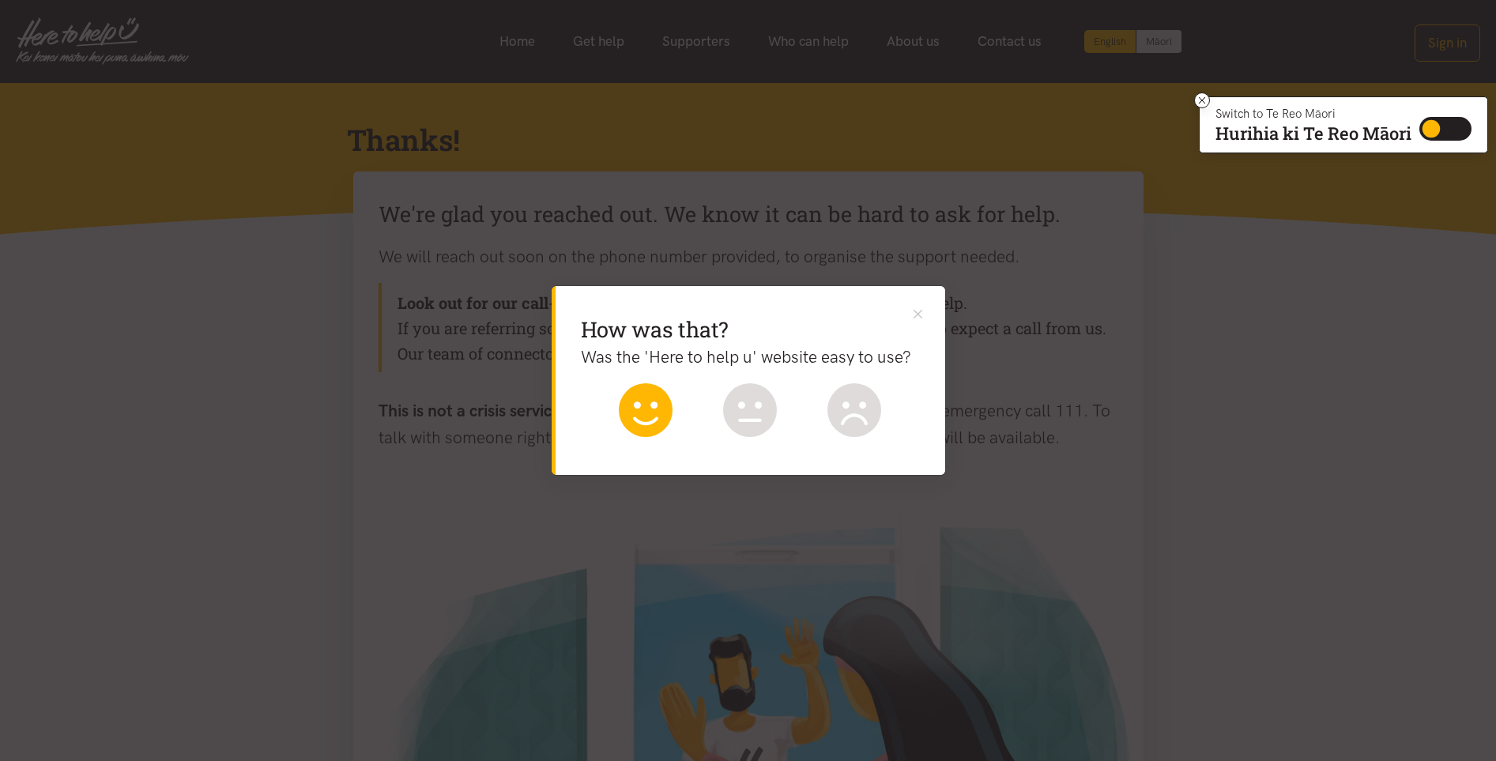
click at [655, 414] on icon at bounding box center [646, 410] width 54 height 54
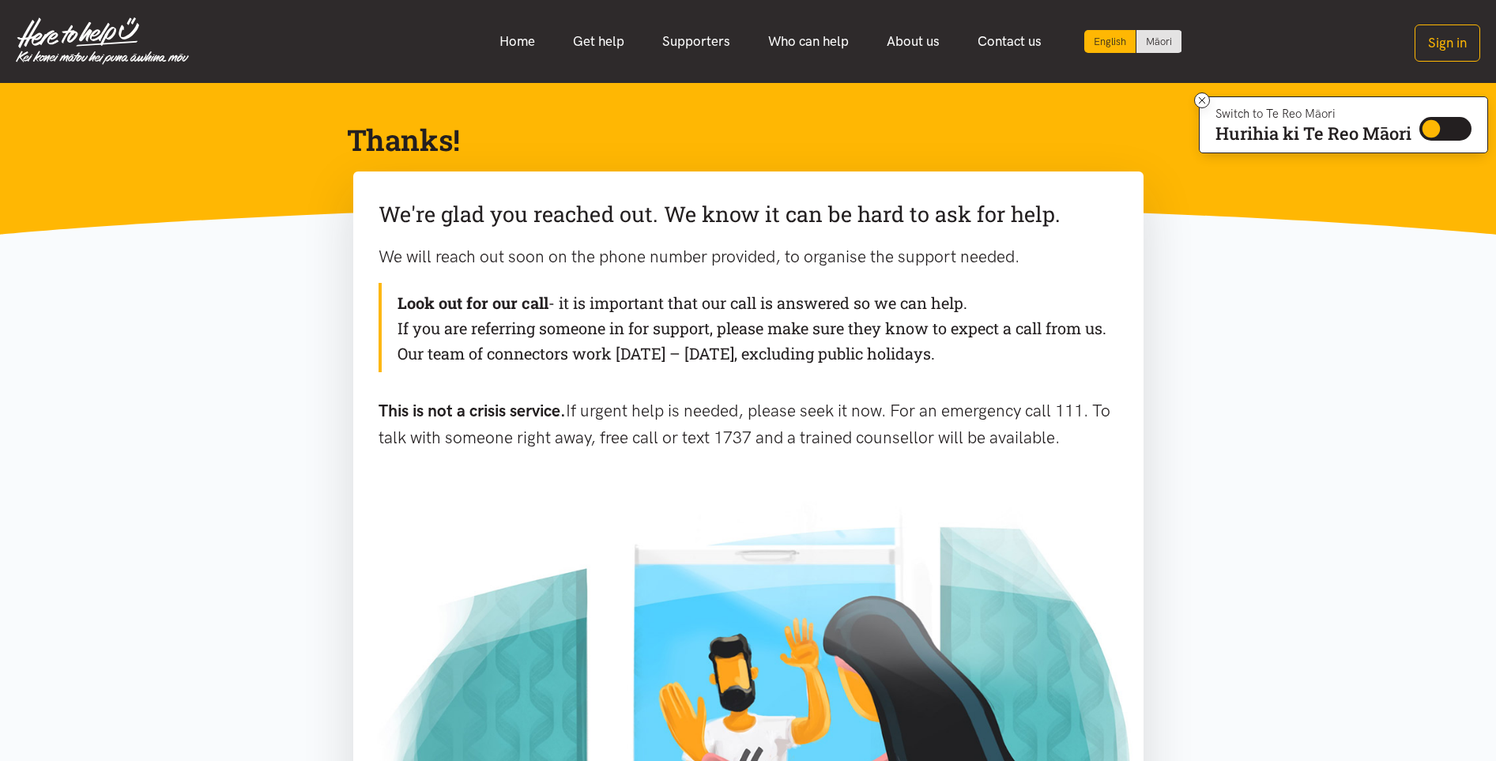
click at [753, 364] on div "Look out for our call - it is important that our call is answered so we can hel…" at bounding box center [749, 327] width 740 height 89
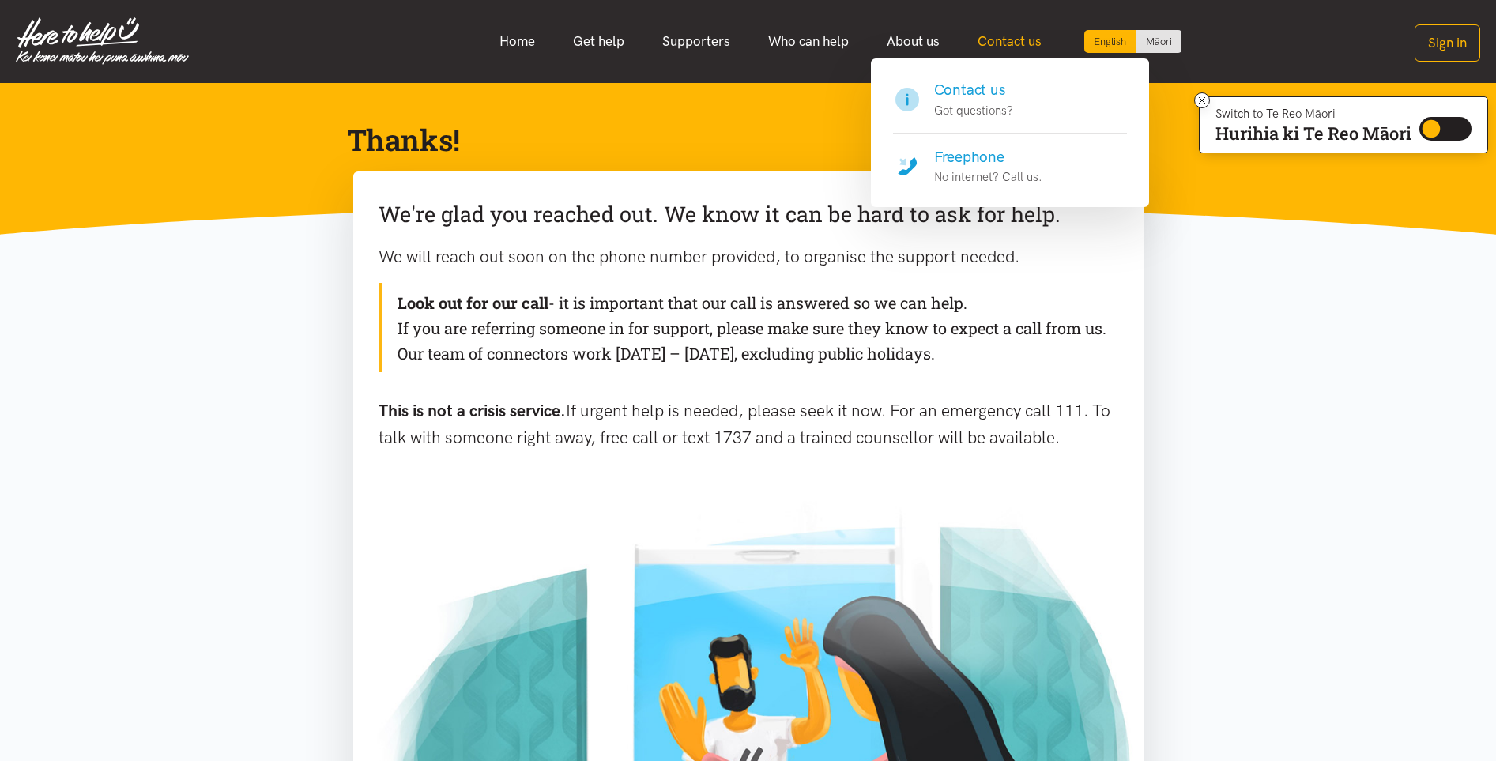
click at [1002, 43] on link "Contact us" at bounding box center [1010, 42] width 102 height 34
click at [964, 152] on h4 "Freephone" at bounding box center [988, 157] width 108 height 22
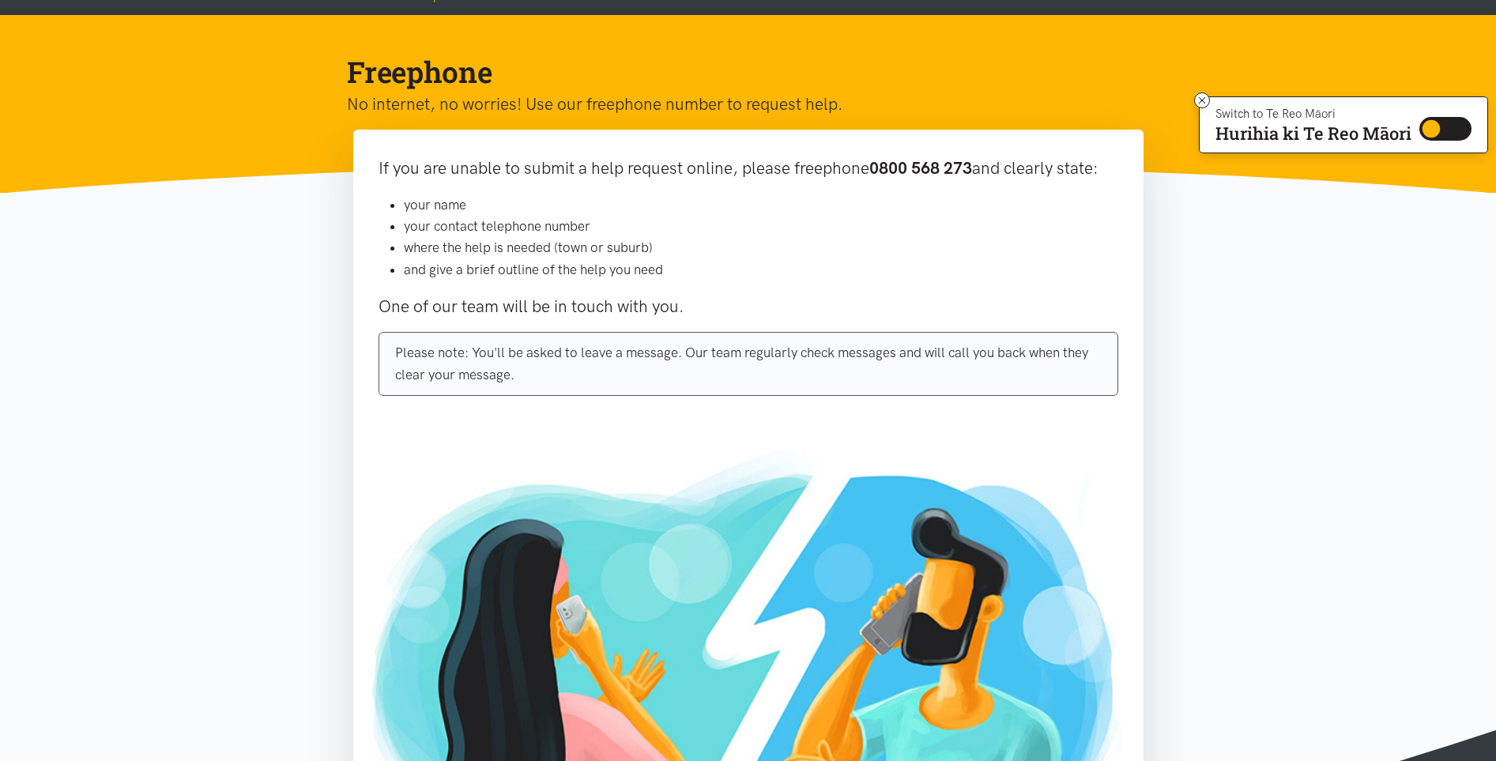
scroll to position [116, 0]
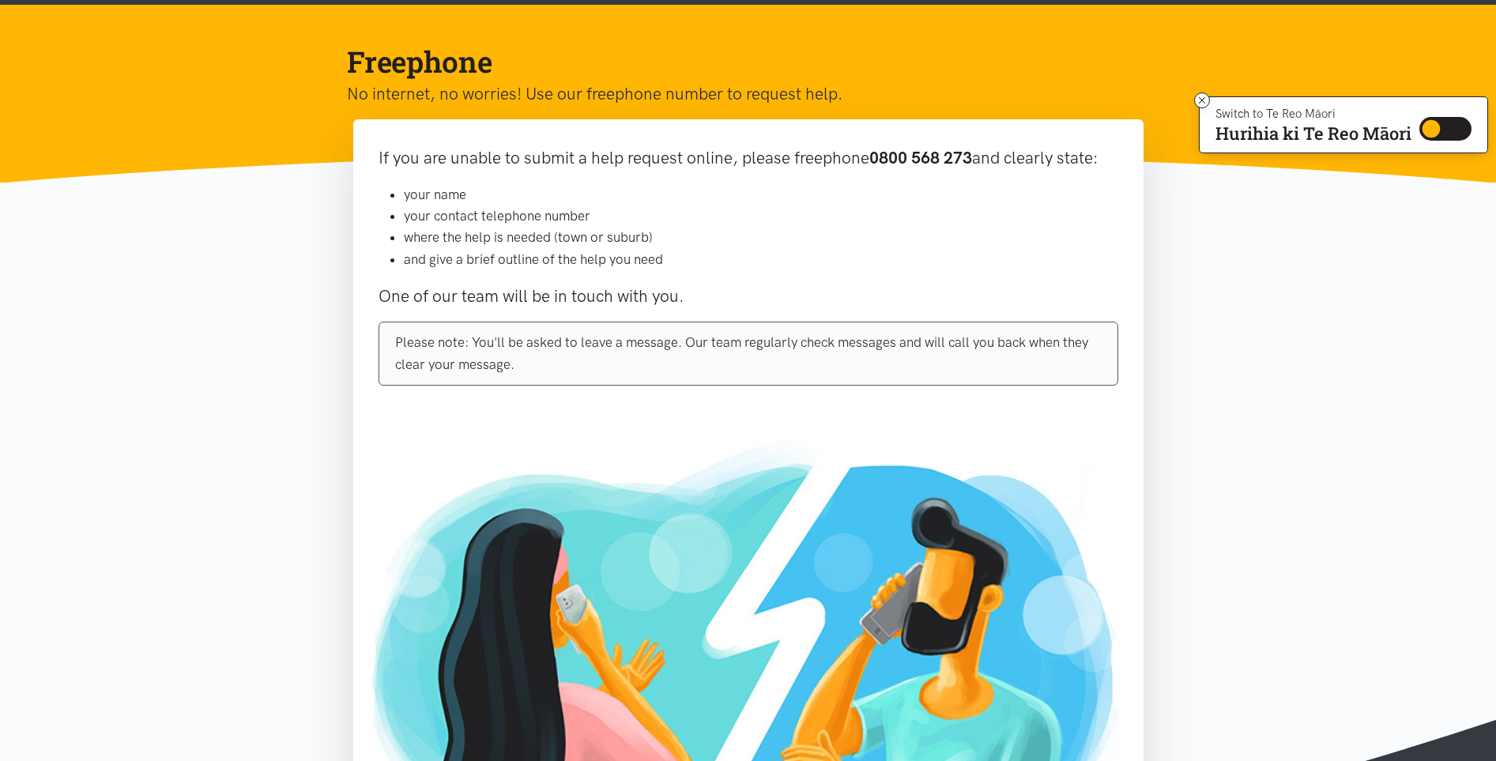
click at [873, 157] on b "0800 568 273" at bounding box center [920, 158] width 103 height 20
click at [901, 158] on b "0800 568 273" at bounding box center [920, 158] width 103 height 20
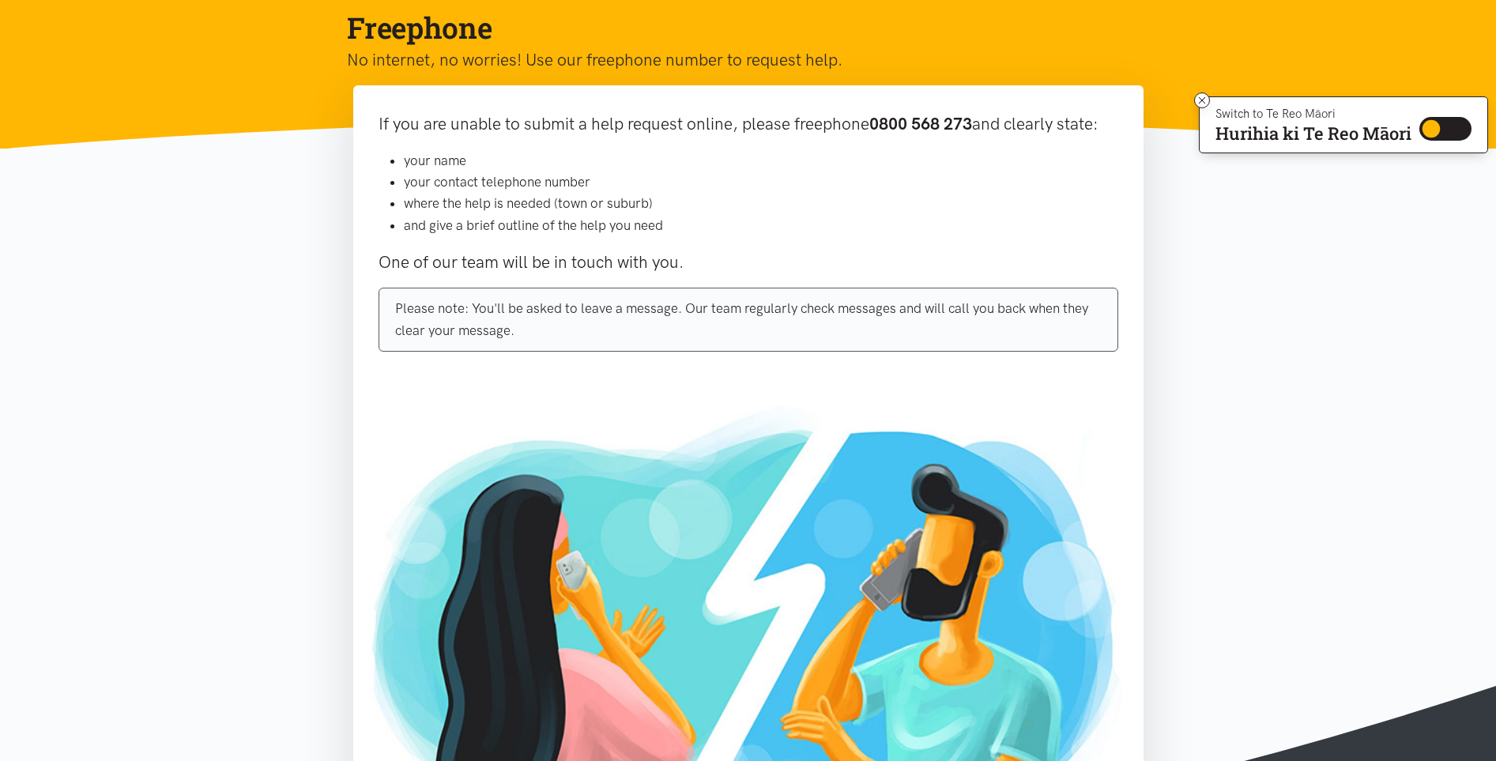
click at [851, 236] on div "If you are unable to submit a help request online, please freephone 0800 568 27…" at bounding box center [748, 237] width 790 height 304
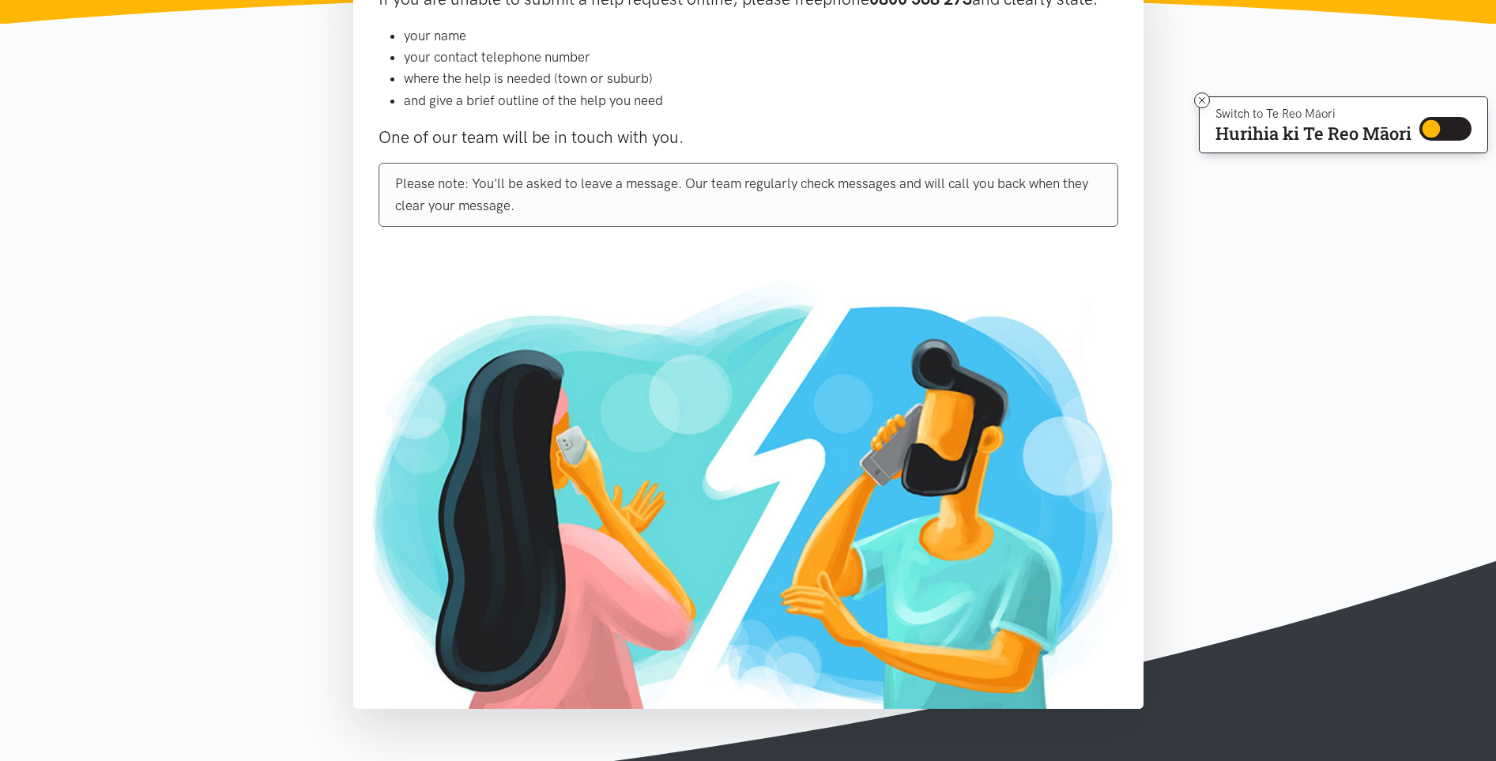
scroll to position [284, 0]
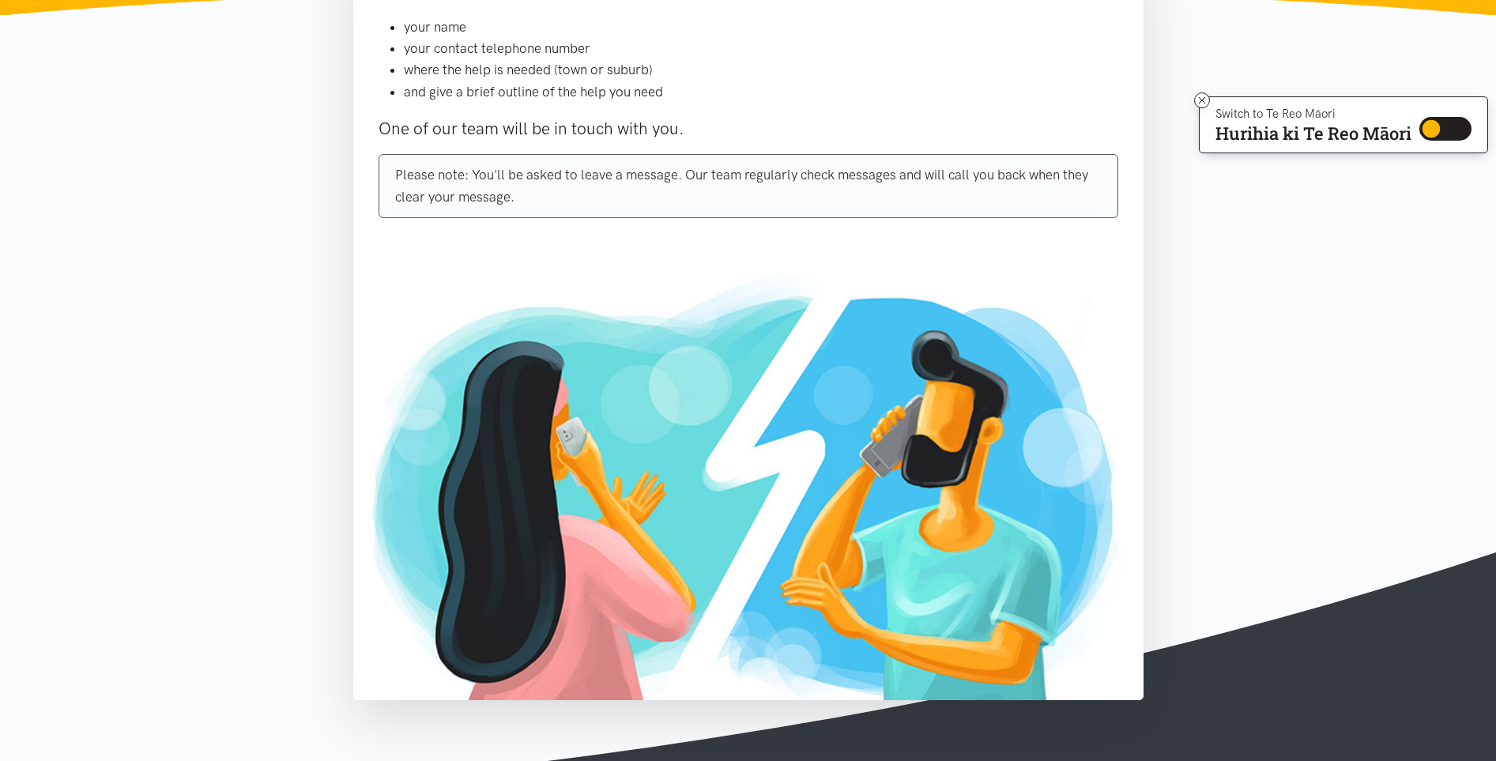
drag, startPoint x: 587, startPoint y: 217, endPoint x: 534, endPoint y: 188, distance: 61.2
click at [584, 213] on div "Please note: You'll be asked to leave a message. Our team regularly check messa…" at bounding box center [749, 185] width 740 height 63
drag, startPoint x: 534, startPoint y: 188, endPoint x: 404, endPoint y: 164, distance: 131.8
click at [404, 164] on div "Please note: You'll be asked to leave a message. Our team regularly check messa…" at bounding box center [749, 185] width 740 height 63
drag, startPoint x: 397, startPoint y: 164, endPoint x: 509, endPoint y: 175, distance: 112.7
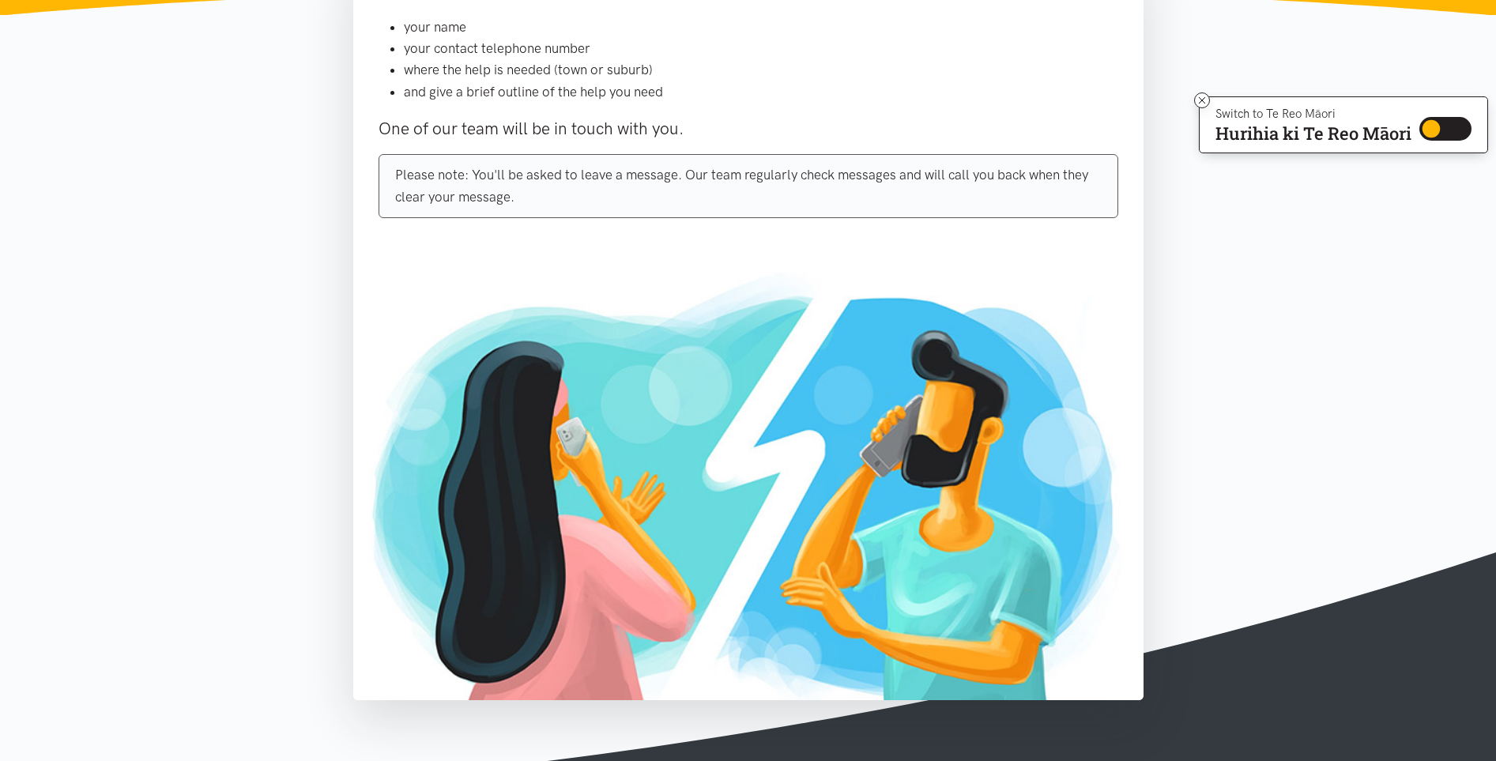
click at [398, 164] on div "Please note: You'll be asked to leave a message. Our team regularly check messa…" at bounding box center [749, 185] width 740 height 63
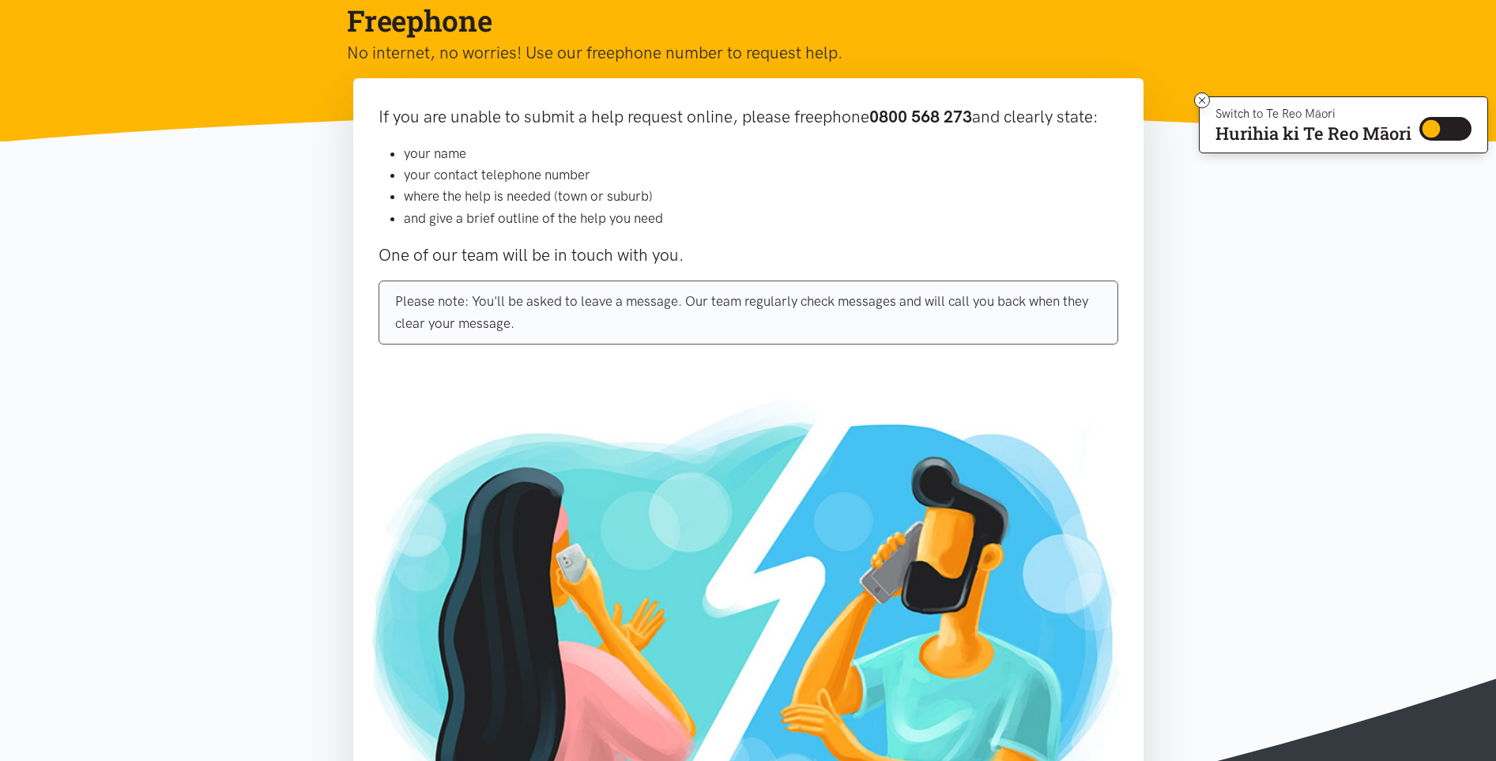
scroll to position [0, 0]
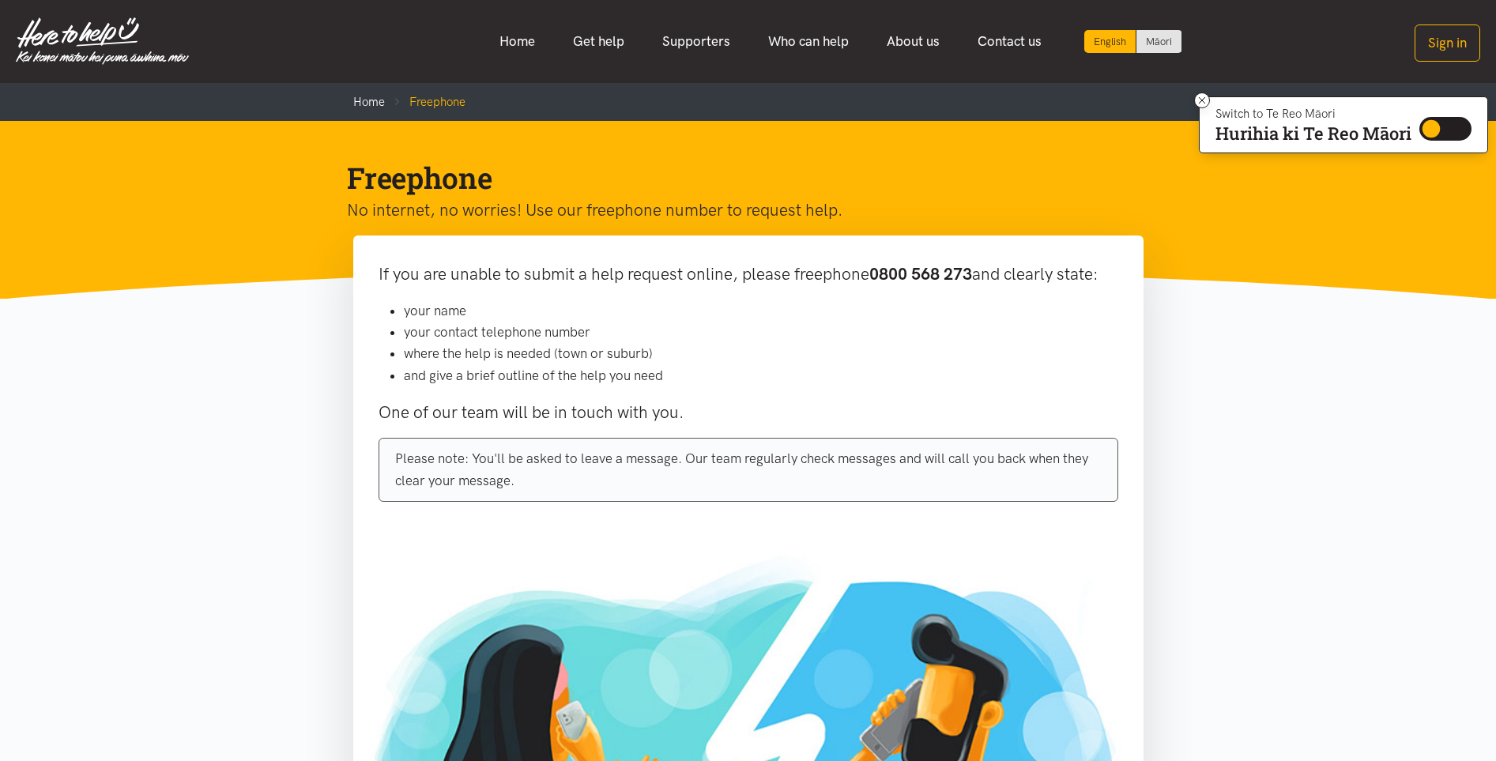
click at [936, 262] on p "If you are unable to submit a help request online, please freephone 0800 568 27…" at bounding box center [749, 274] width 740 height 27
click at [930, 273] on b "0800 568 273" at bounding box center [920, 274] width 103 height 20
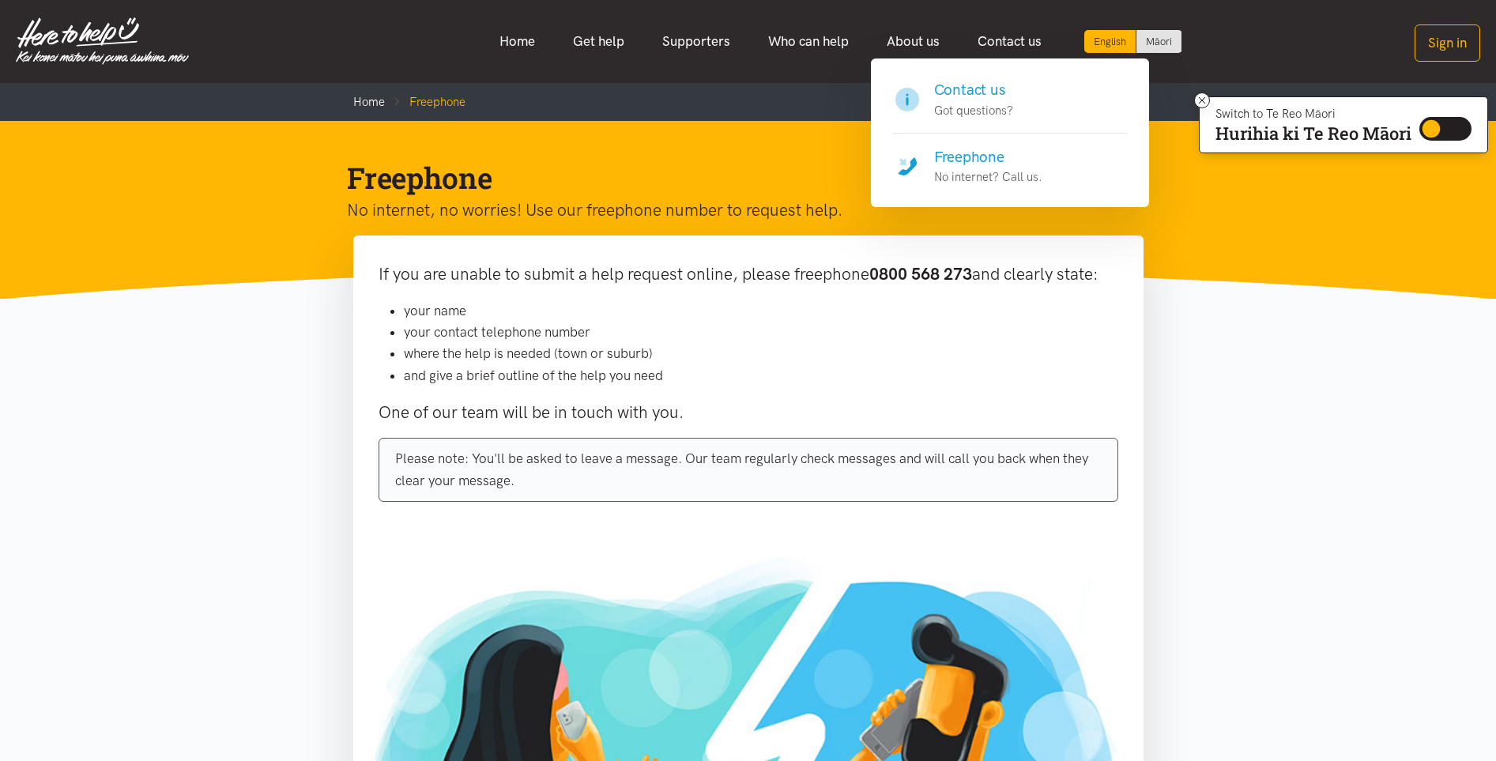
click at [976, 95] on h4 "Contact us" at bounding box center [973, 90] width 79 height 22
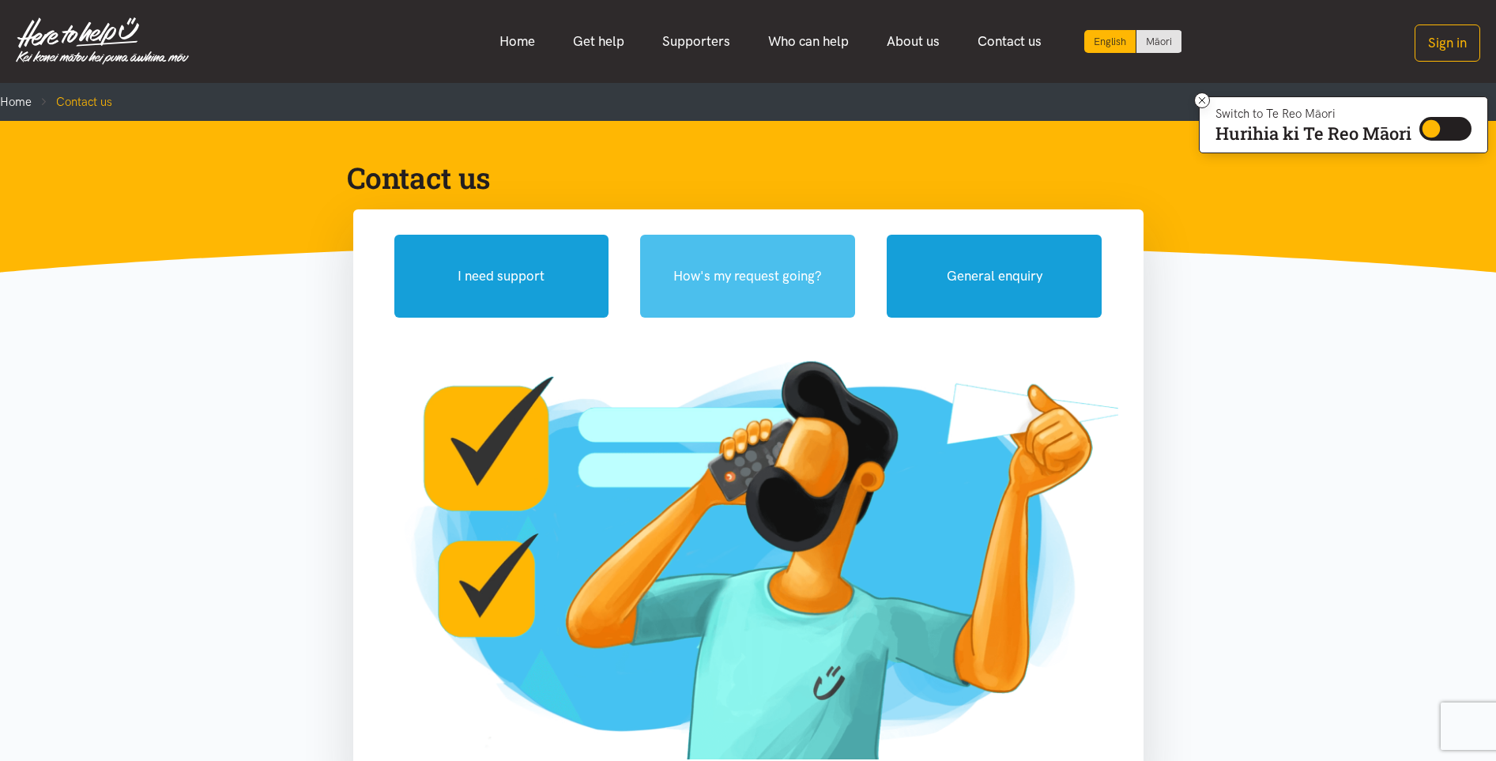
click at [760, 285] on button "How's my request going?" at bounding box center [747, 276] width 215 height 83
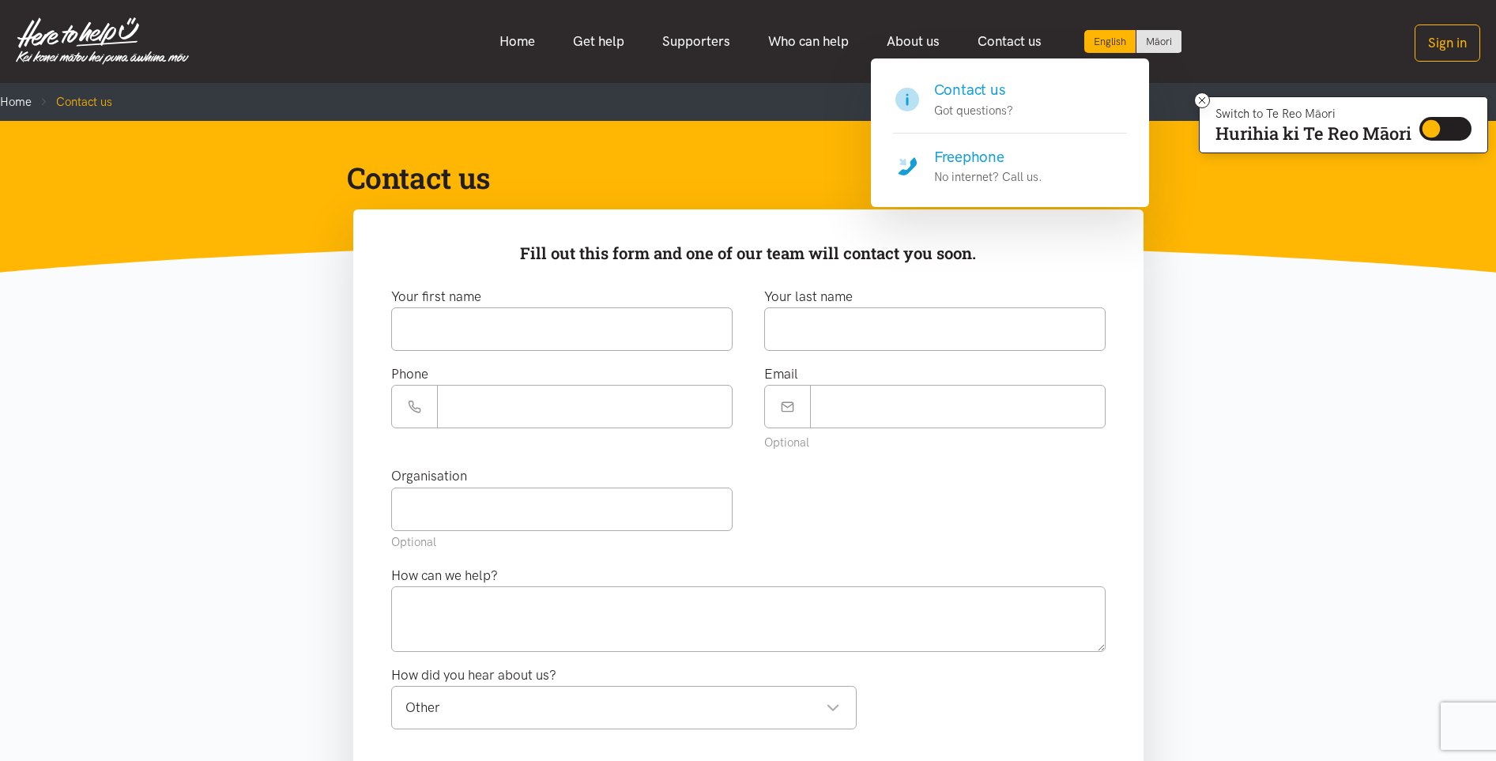
click at [975, 81] on h4 "Contact us" at bounding box center [973, 90] width 79 height 22
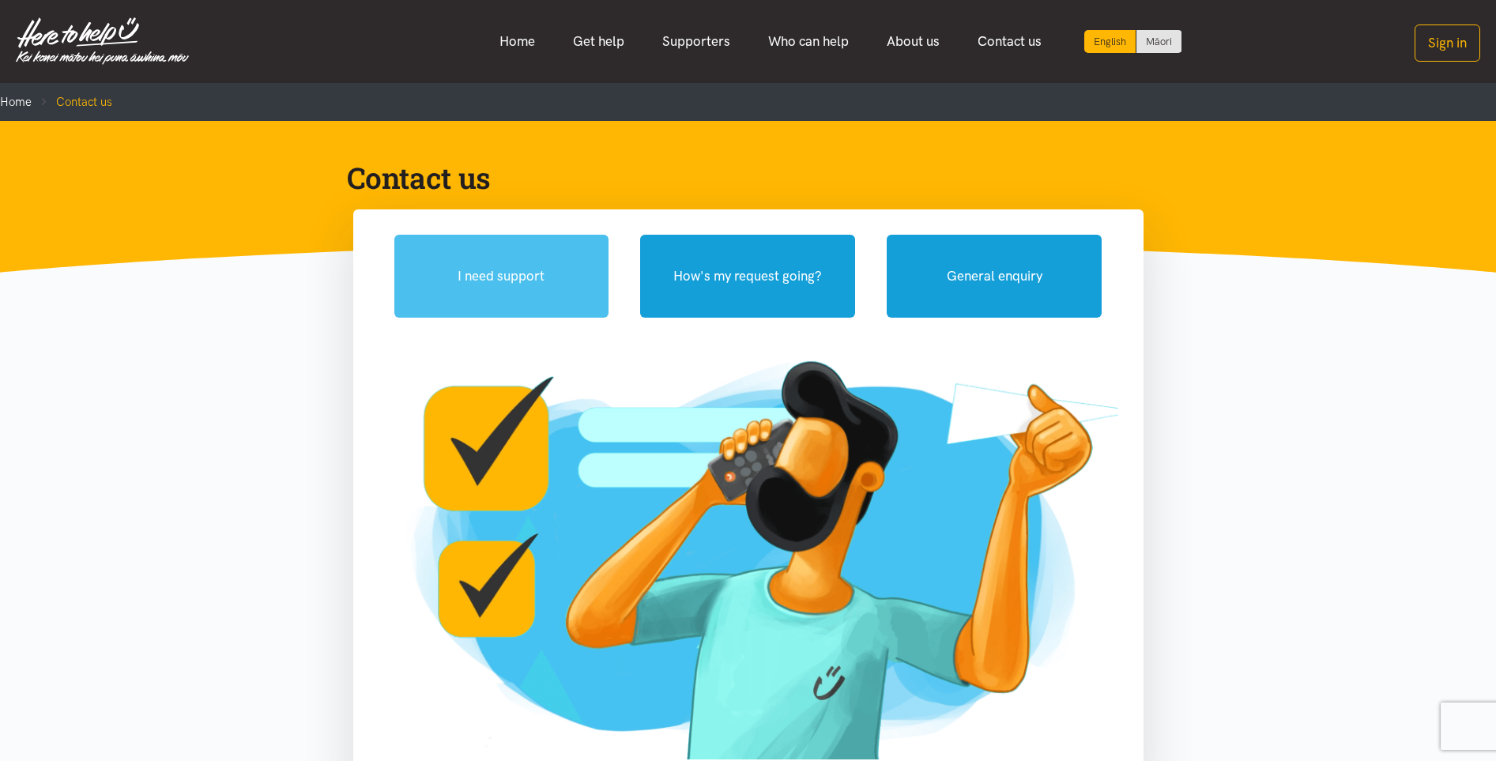
click at [456, 273] on button "I need support" at bounding box center [501, 276] width 215 height 83
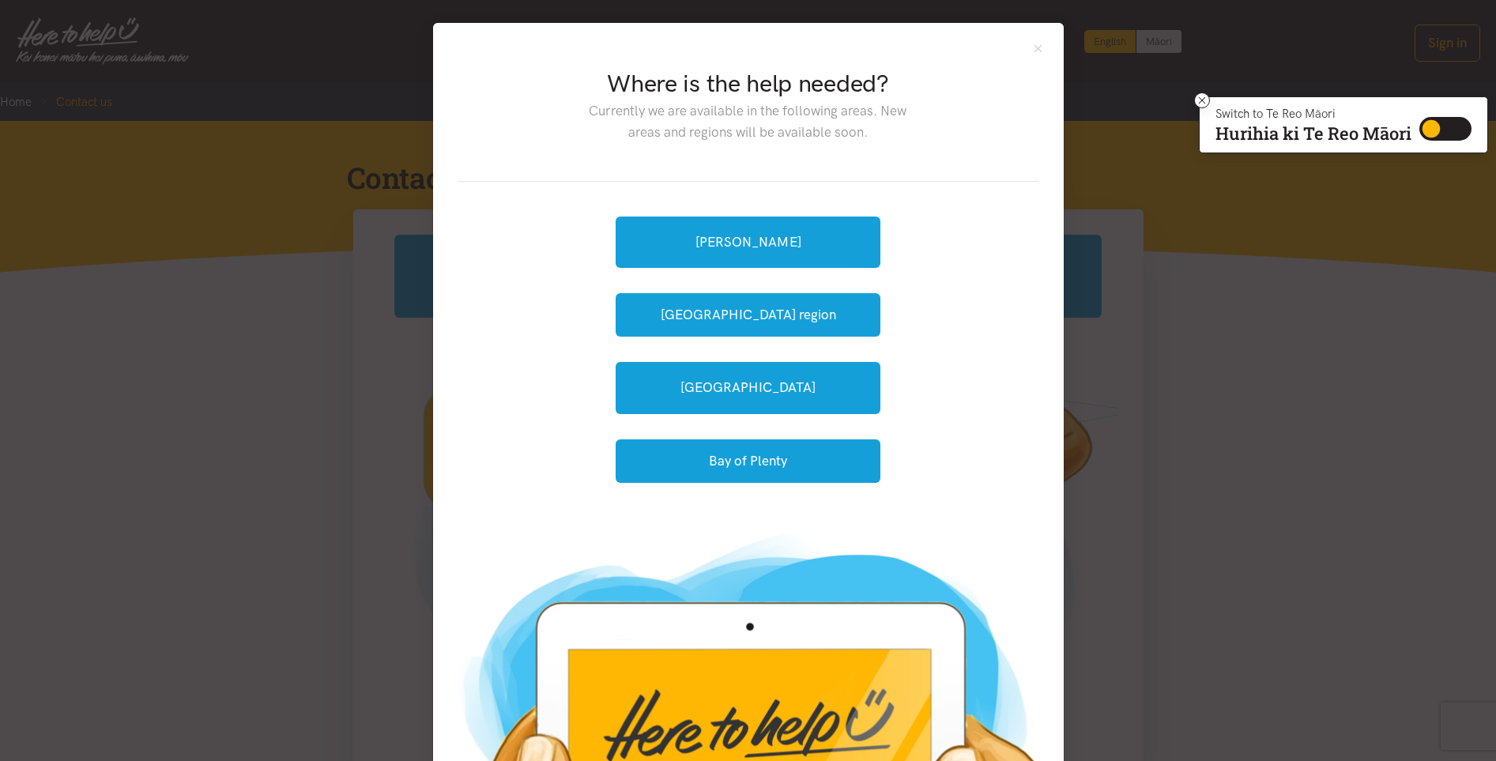
click at [1046, 49] on div "Where is the help needed? Currently we are available in the following areas. Ne…" at bounding box center [748, 270] width 631 height 495
click at [1032, 42] on button "Close" at bounding box center [1038, 48] width 13 height 13
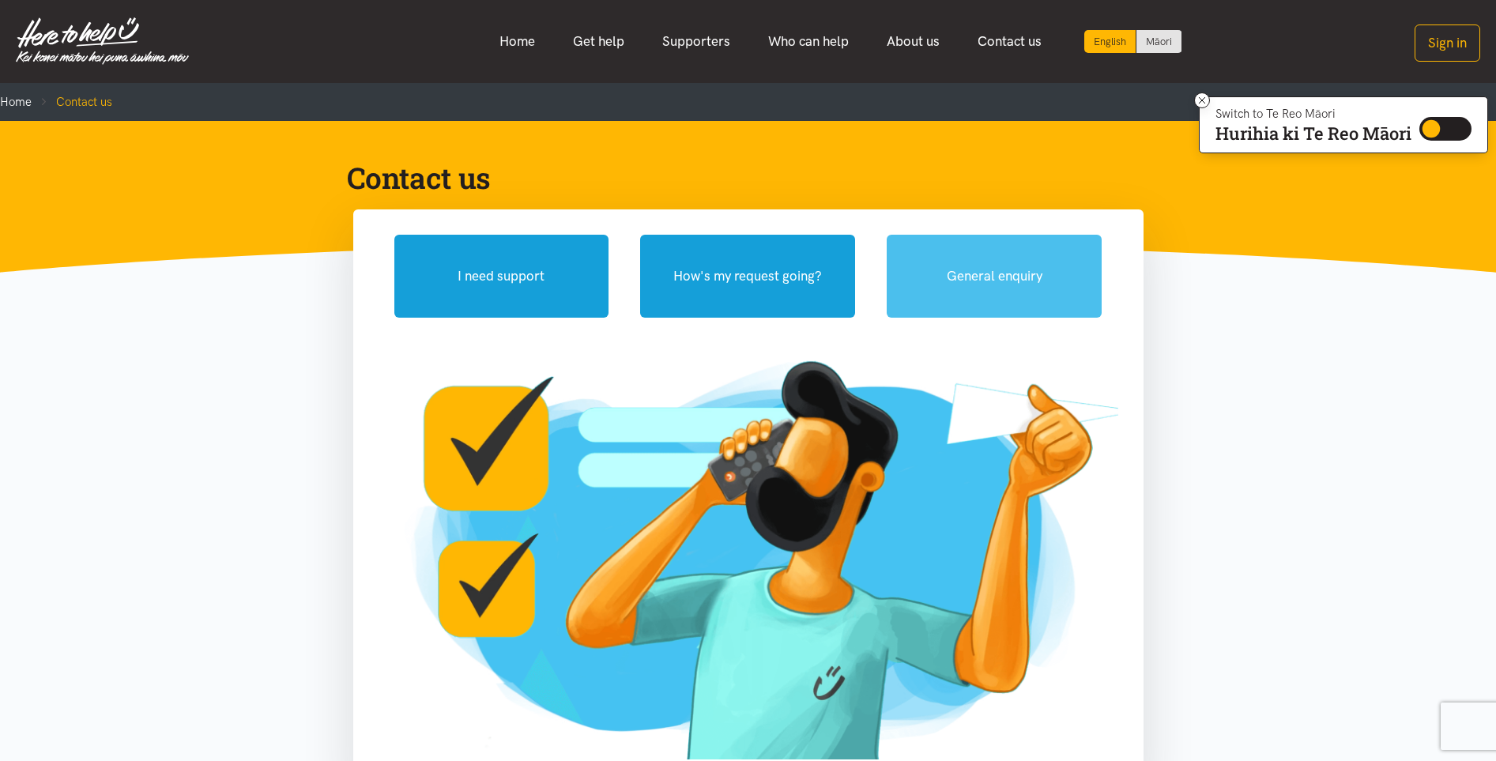
click at [998, 265] on button "General enquiry" at bounding box center [994, 276] width 215 height 83
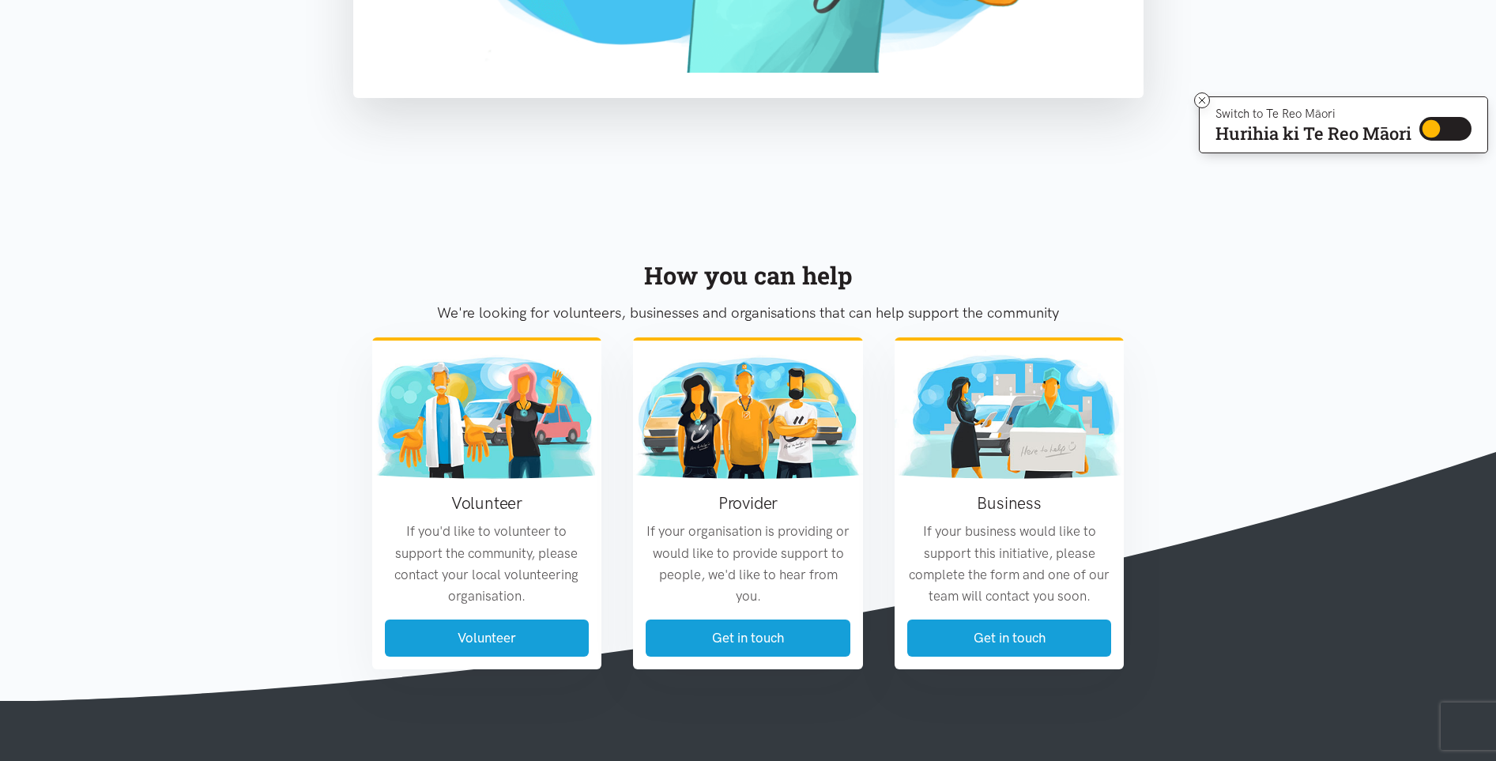
scroll to position [1190, 0]
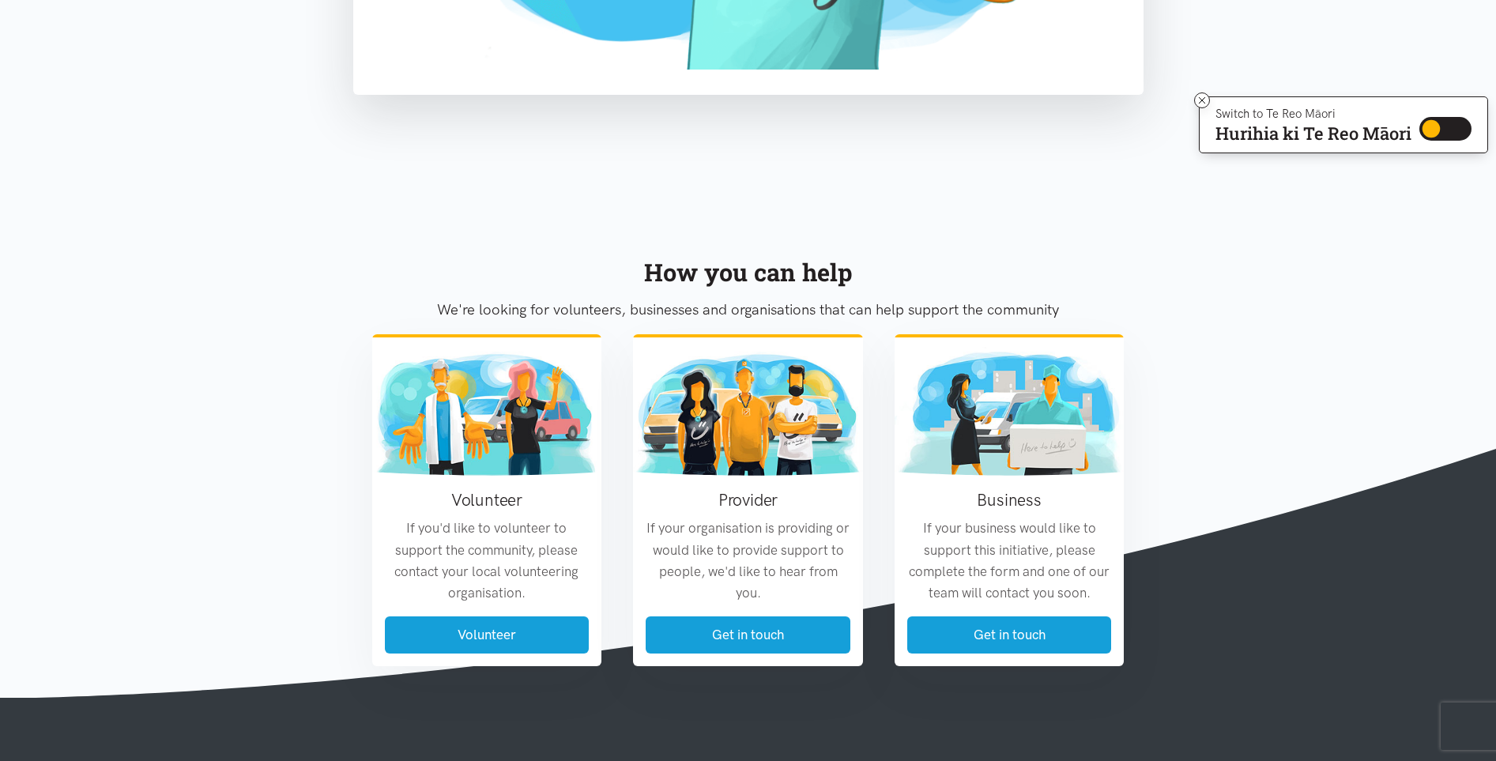
click at [1151, 232] on section "How you can help We're looking for volunteers, businesses and organisations tha…" at bounding box center [748, 447] width 1496 height 503
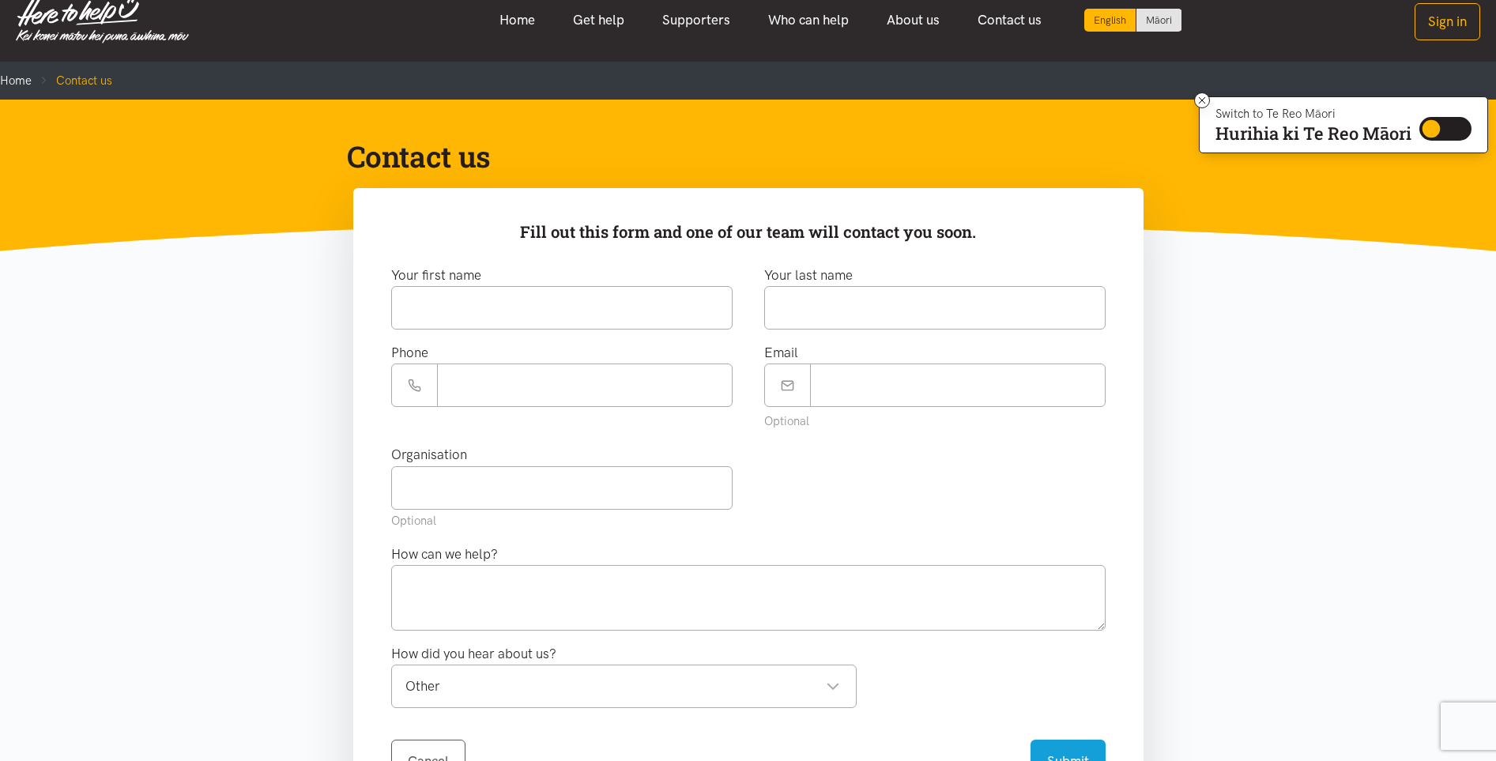
scroll to position [0, 0]
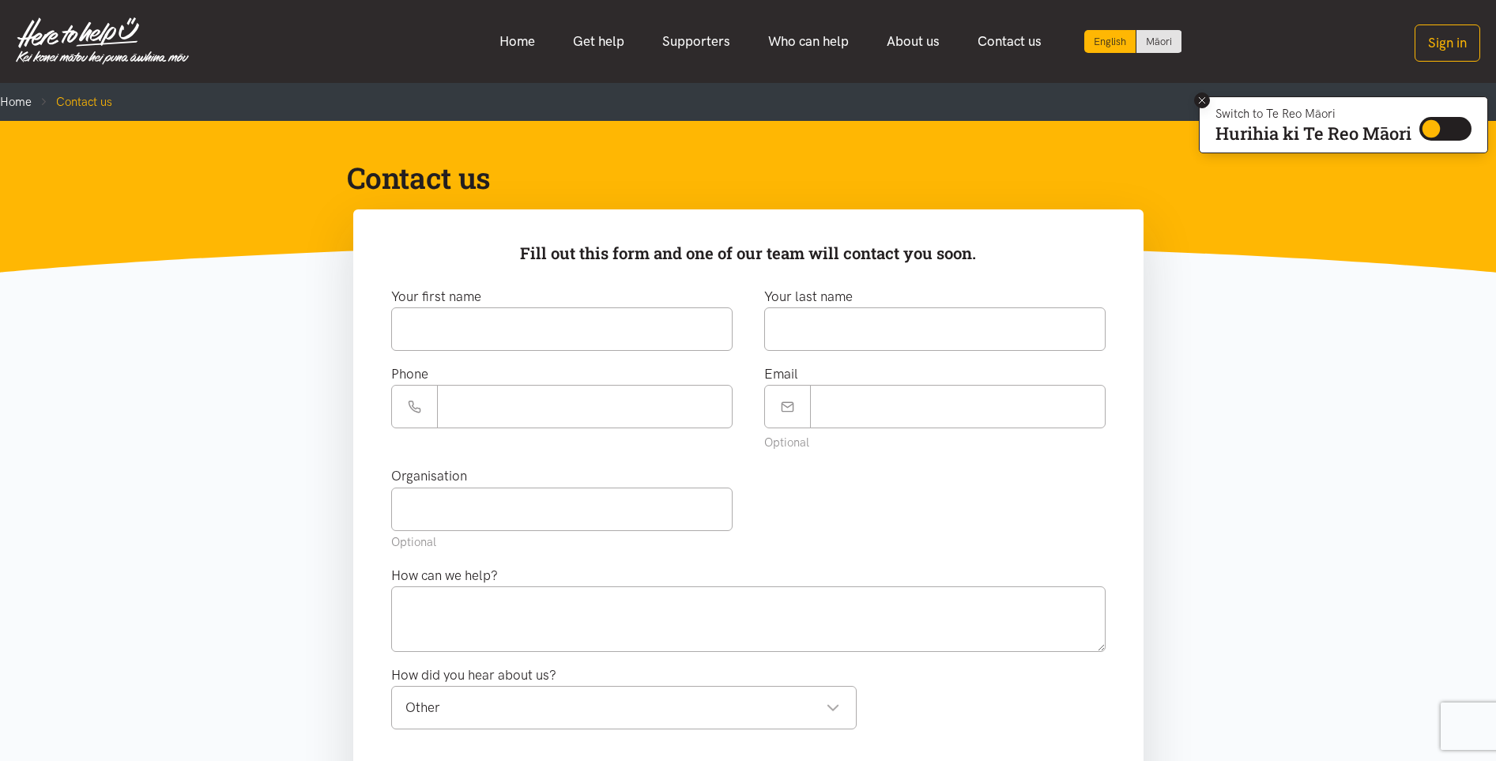
click at [1203, 103] on icon at bounding box center [1203, 101] width 12 height 12
